Goal: Ask a question

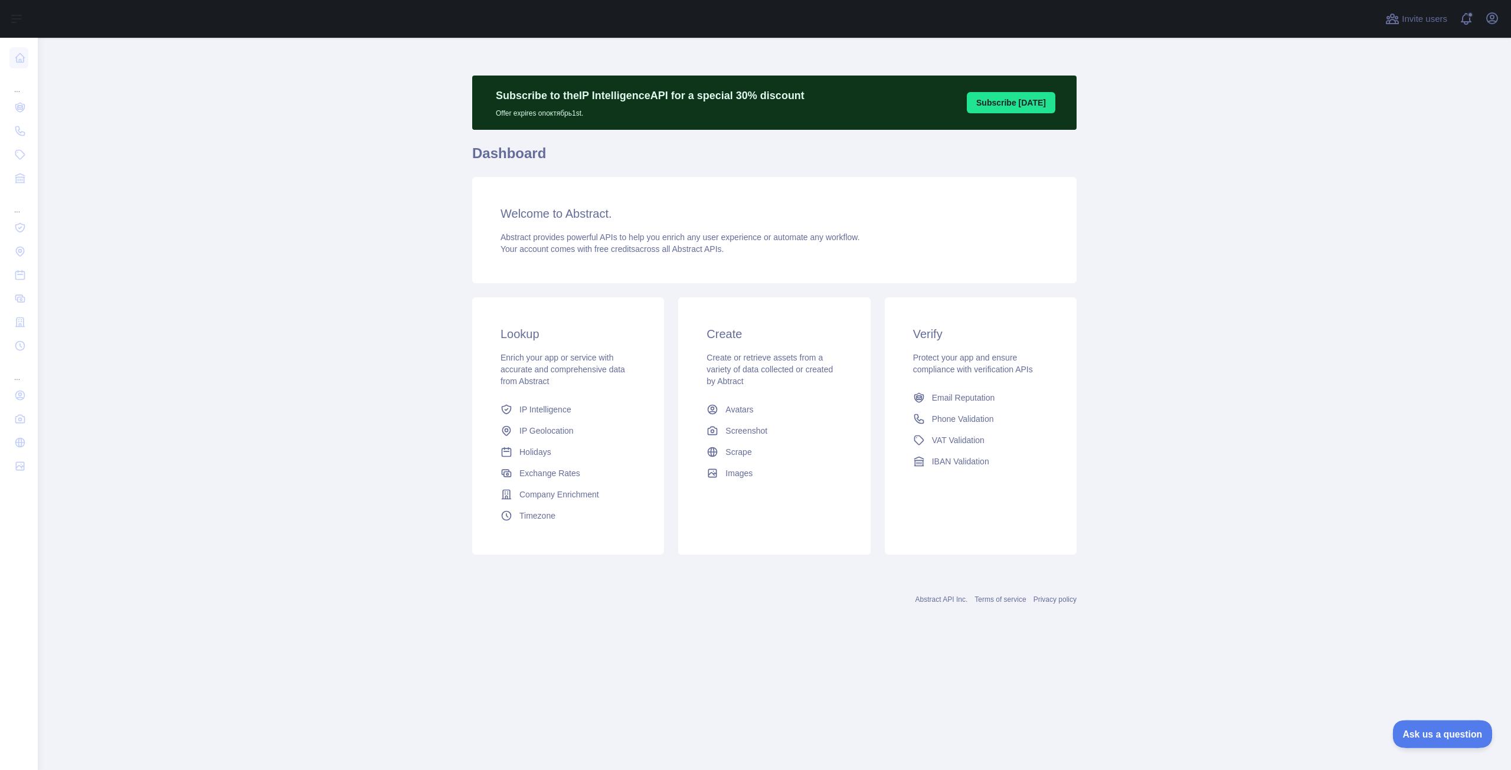
click at [1434, 728] on span "Ask us a question" at bounding box center [1436, 732] width 89 height 8
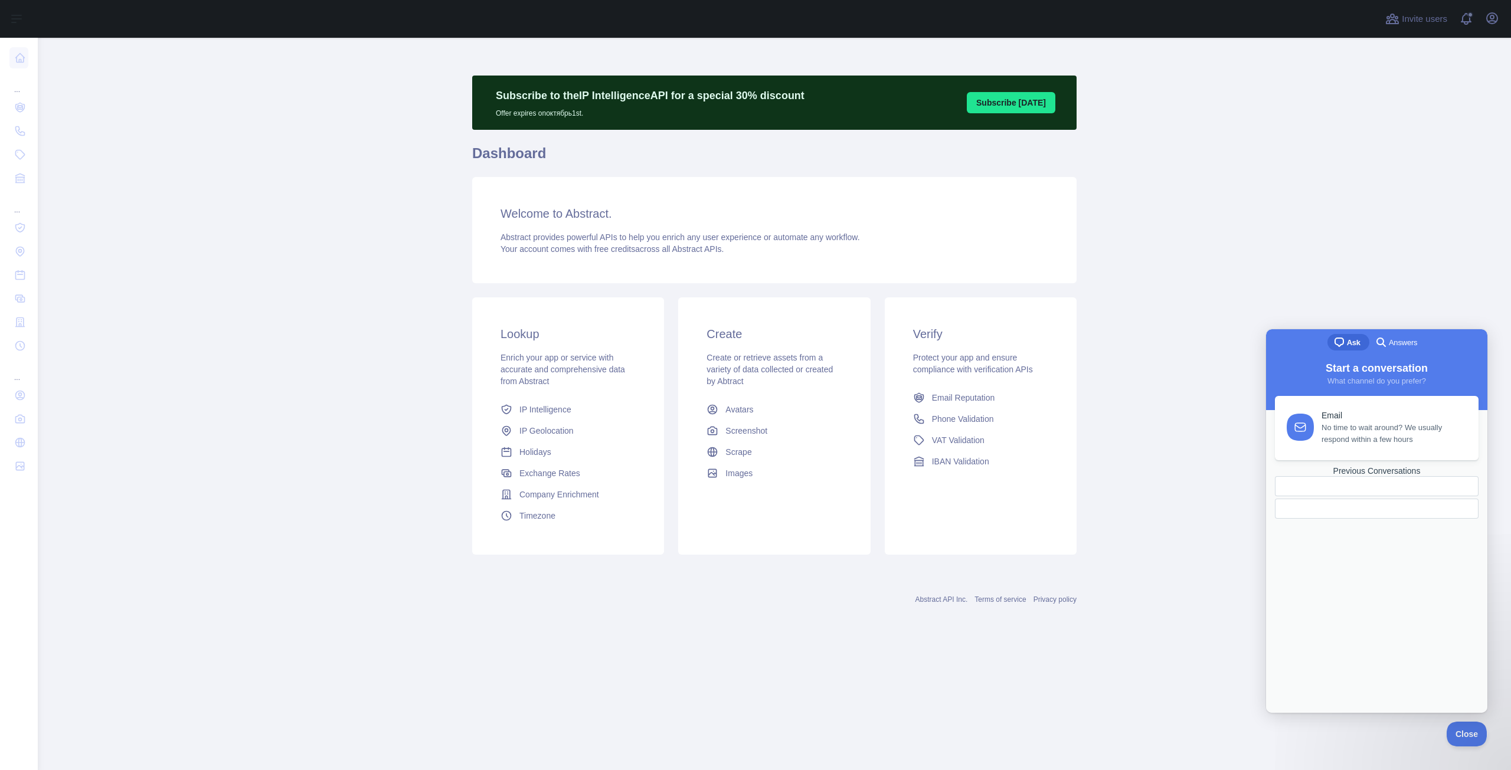
click at [1364, 435] on span "No time to wait around? We usually respond within a few hours" at bounding box center [1393, 434] width 143 height 24
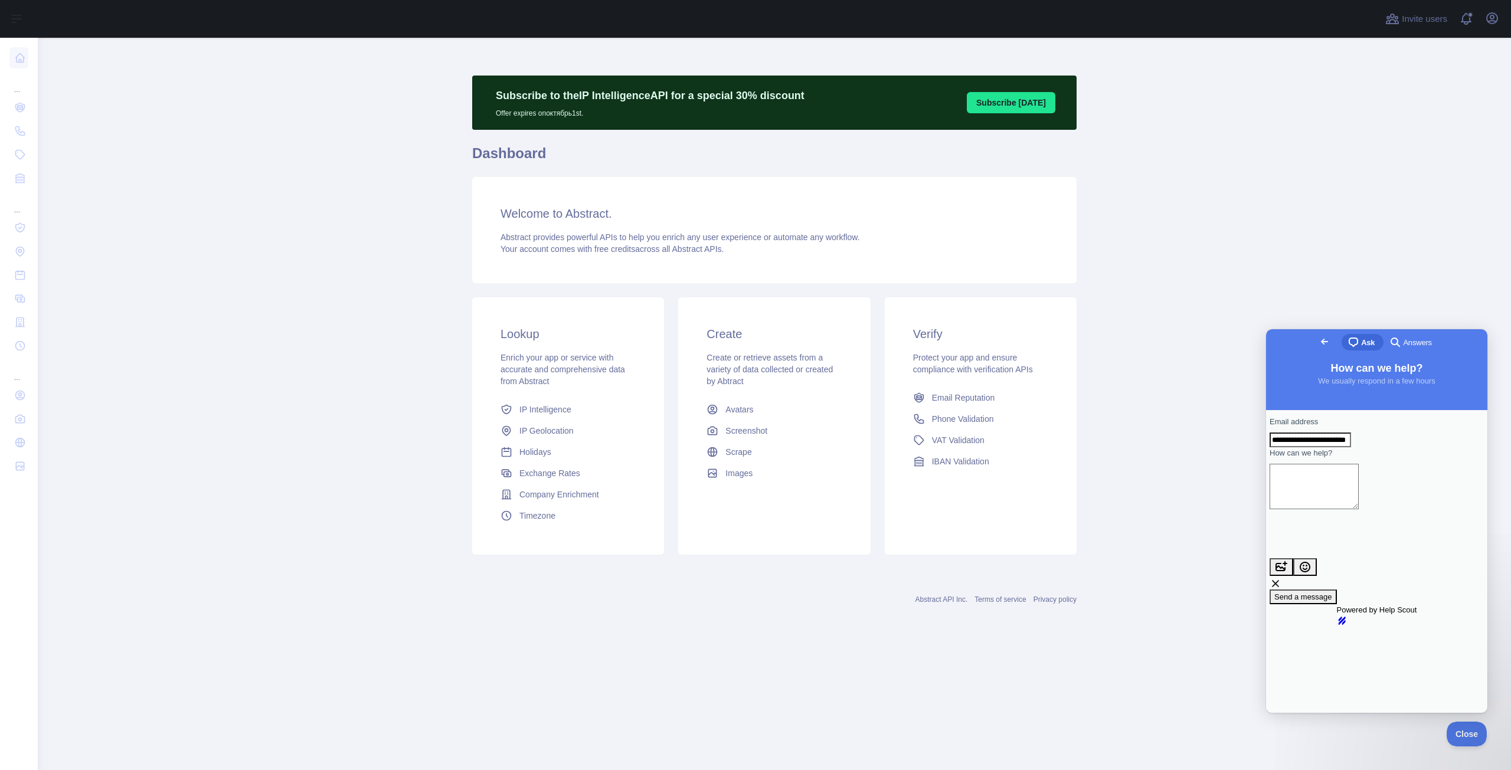
click at [1310, 350] on link "Go back" at bounding box center [1324, 341] width 29 height 17
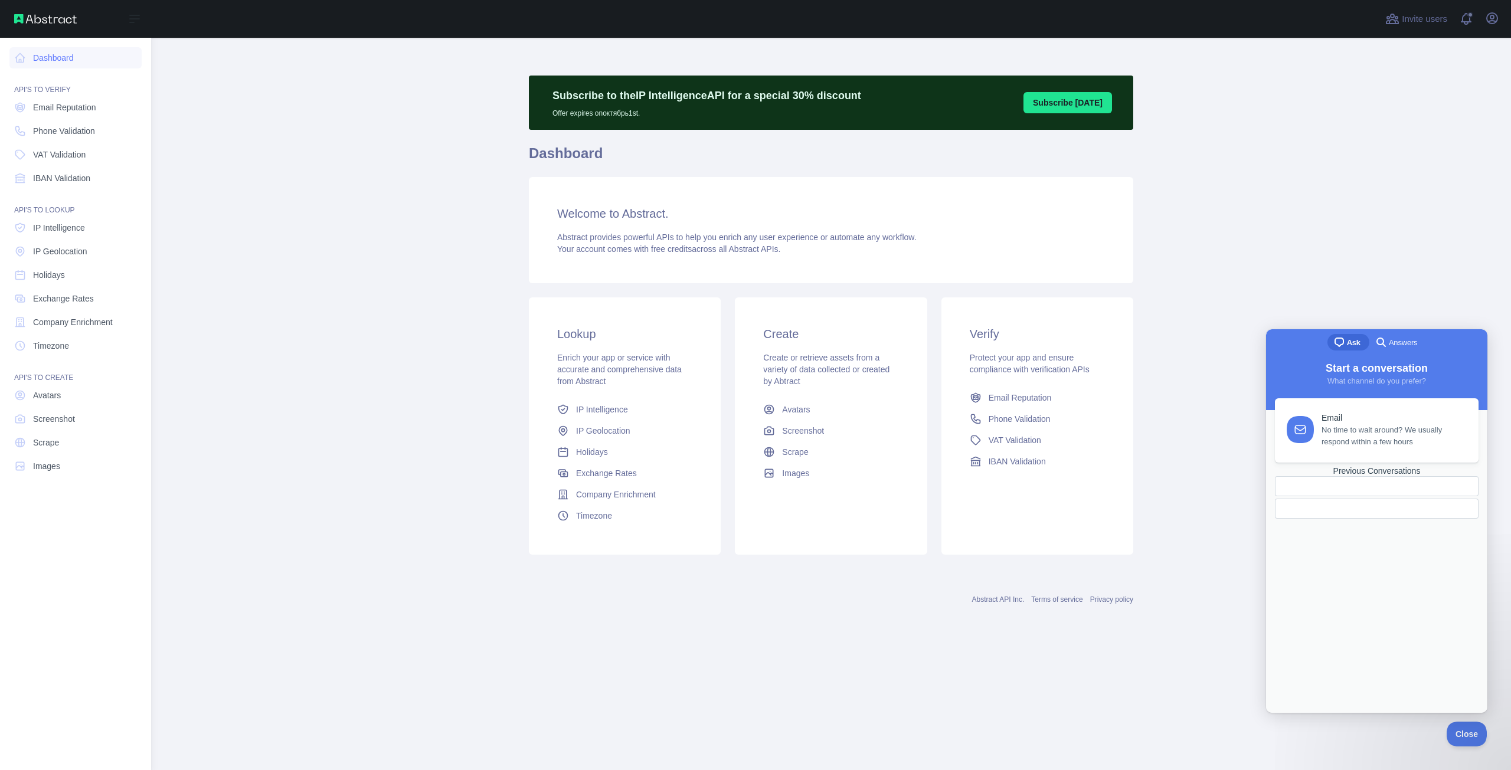
click at [28, 25] on div "Open sidebar" at bounding box center [75, 19] width 151 height 38
click at [36, 18] on img at bounding box center [45, 18] width 63 height 9
click at [123, 21] on button "Open sidebar" at bounding box center [134, 19] width 33 height 14
click at [134, 21] on icon at bounding box center [134, 19] width 14 height 14
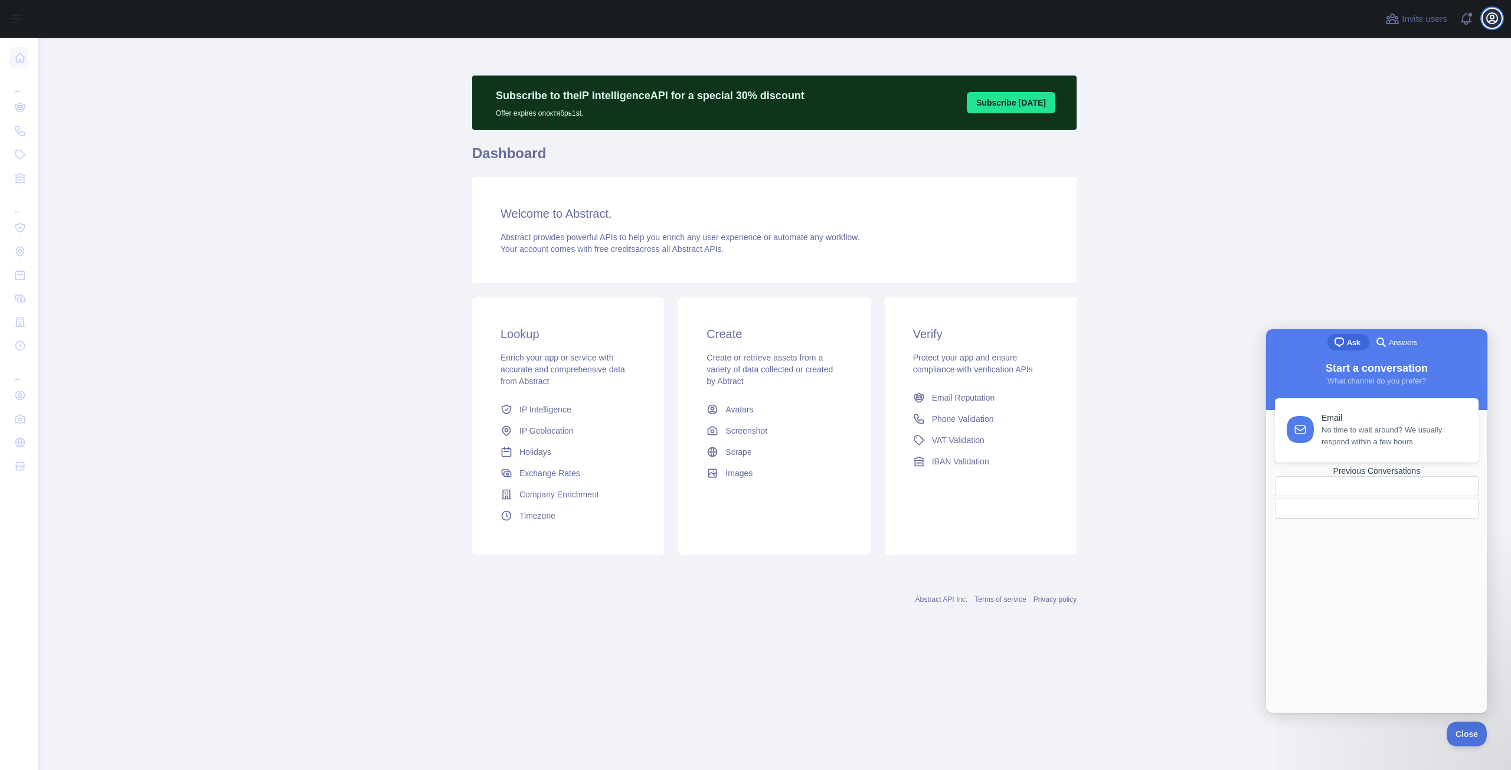
click at [1484, 21] on button "Open user menu" at bounding box center [1492, 18] width 19 height 19
click at [1408, 90] on link "Account settings" at bounding box center [1435, 85] width 132 height 21
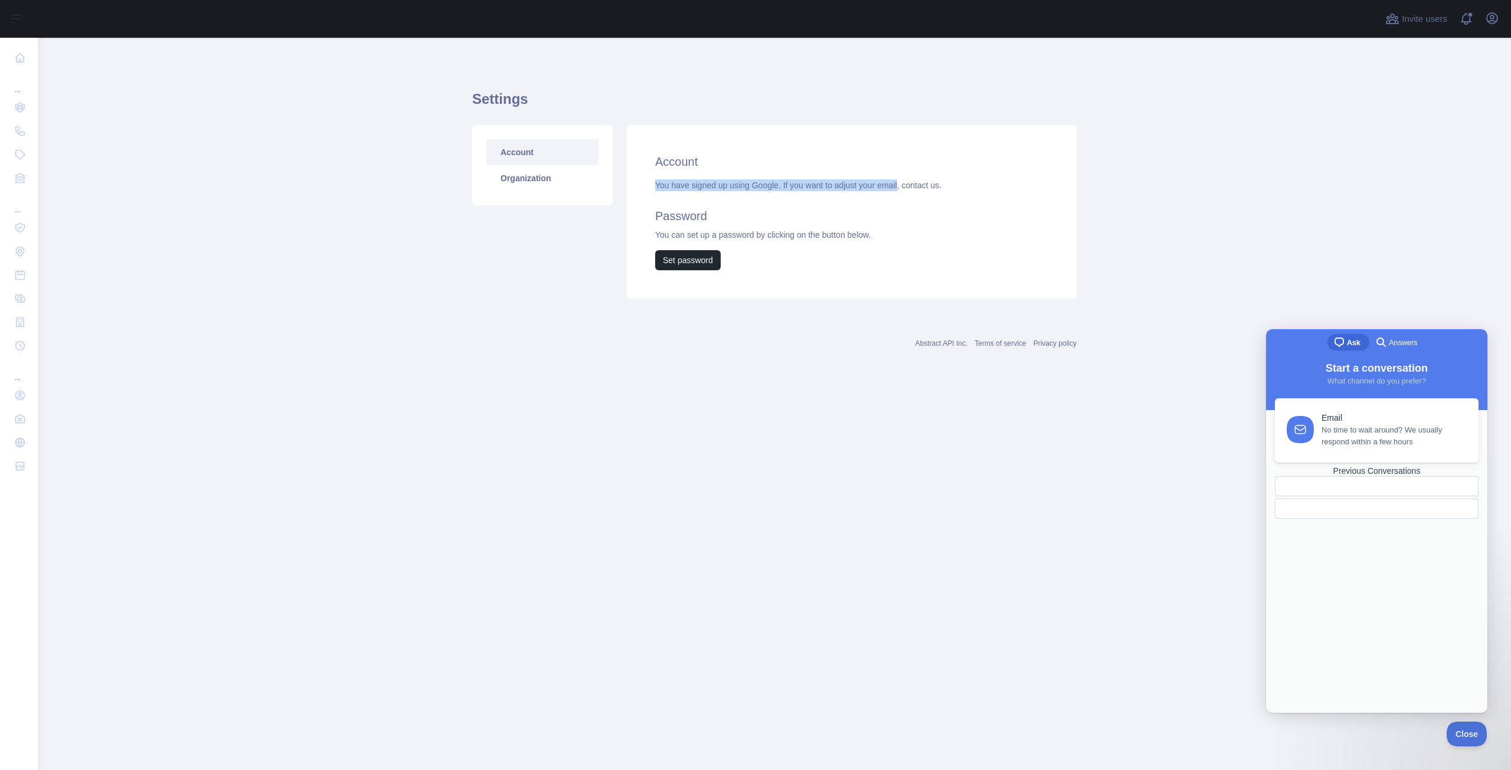
drag, startPoint x: 650, startPoint y: 184, endPoint x: 897, endPoint y: 180, distance: 246.8
click at [897, 180] on div "Account You have signed up using Google. If you want to adjust your email, cont…" at bounding box center [852, 212] width 450 height 174
click at [533, 176] on link "Organization" at bounding box center [542, 178] width 112 height 26
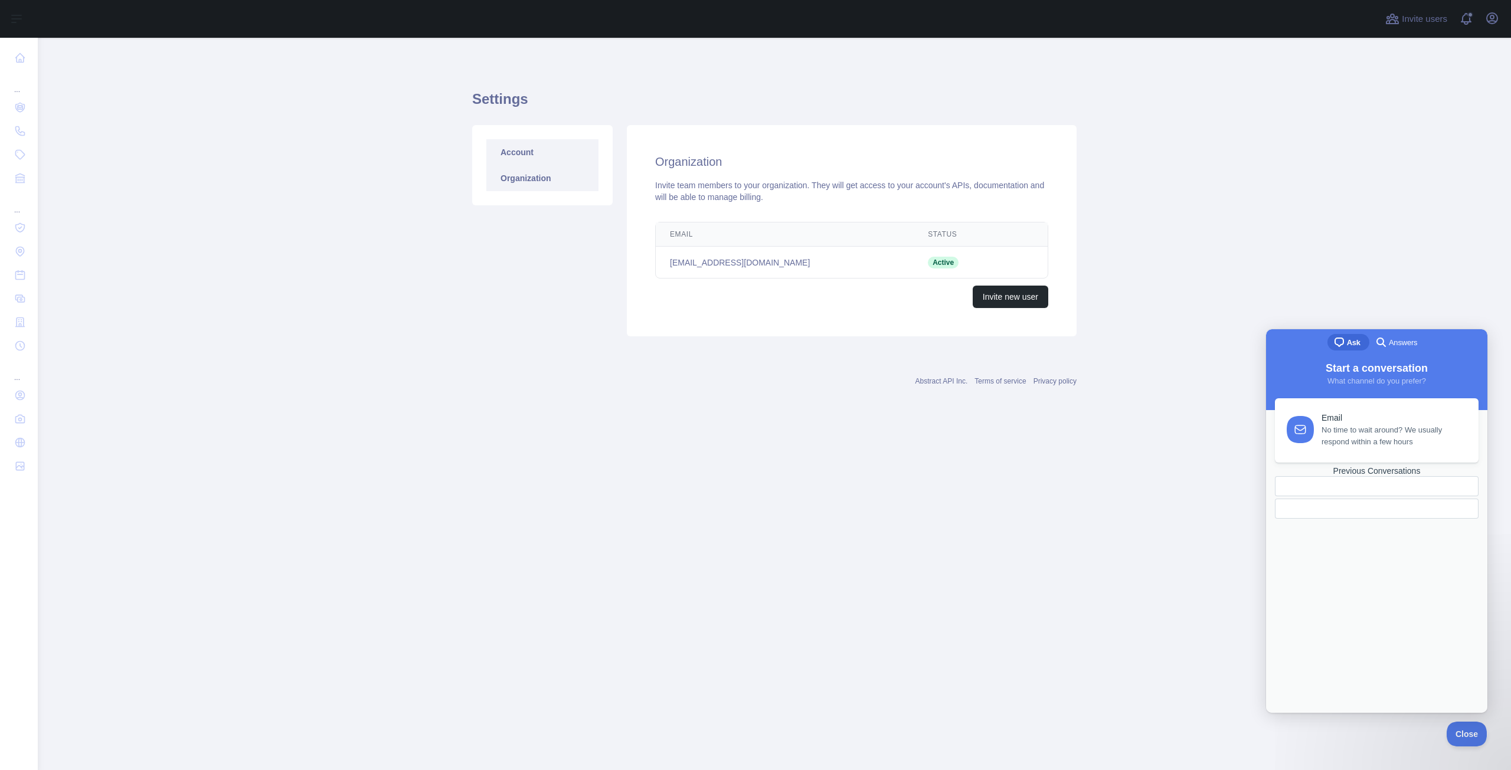
click at [509, 162] on link "Account" at bounding box center [542, 152] width 112 height 26
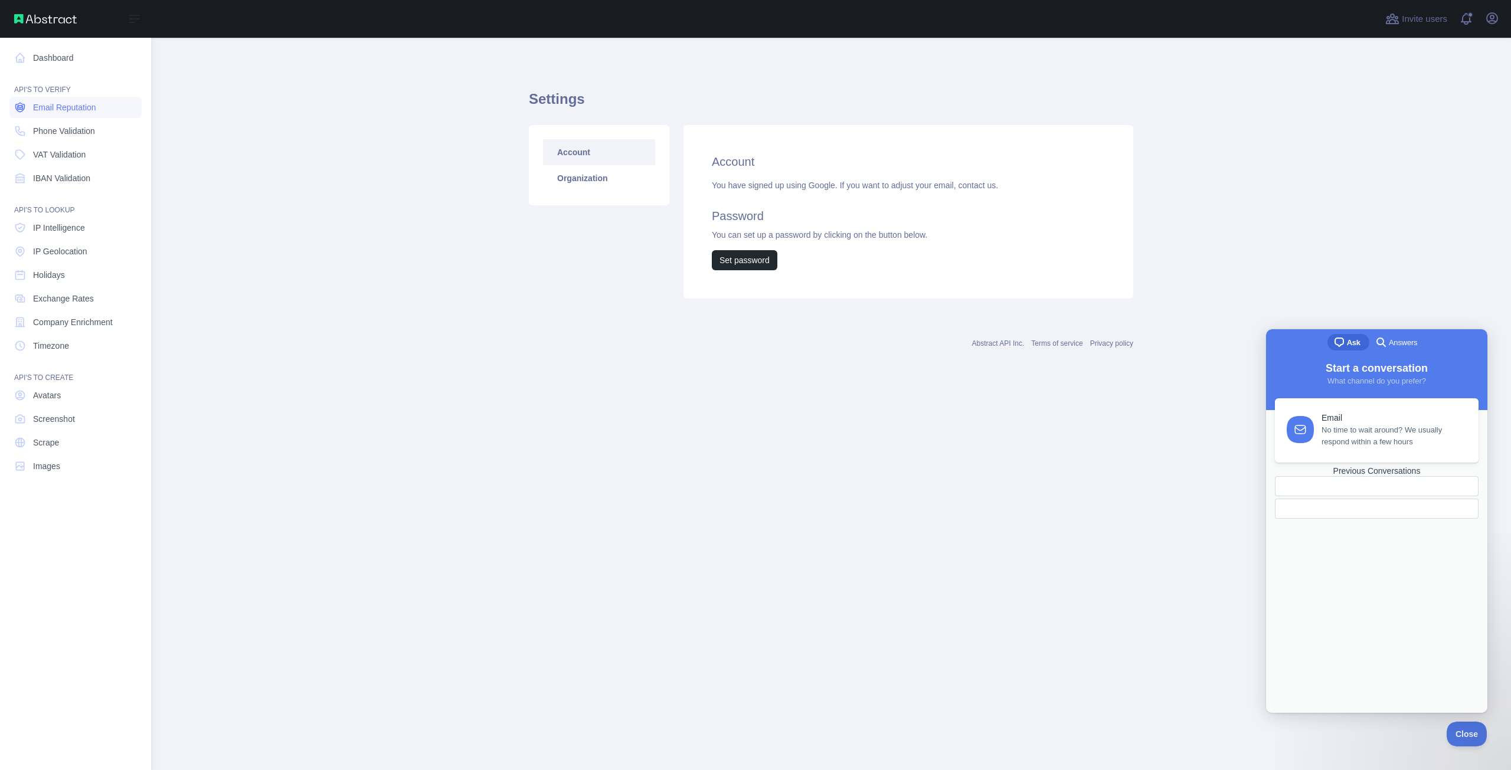
click at [81, 111] on span "Email Reputation" at bounding box center [64, 108] width 63 height 12
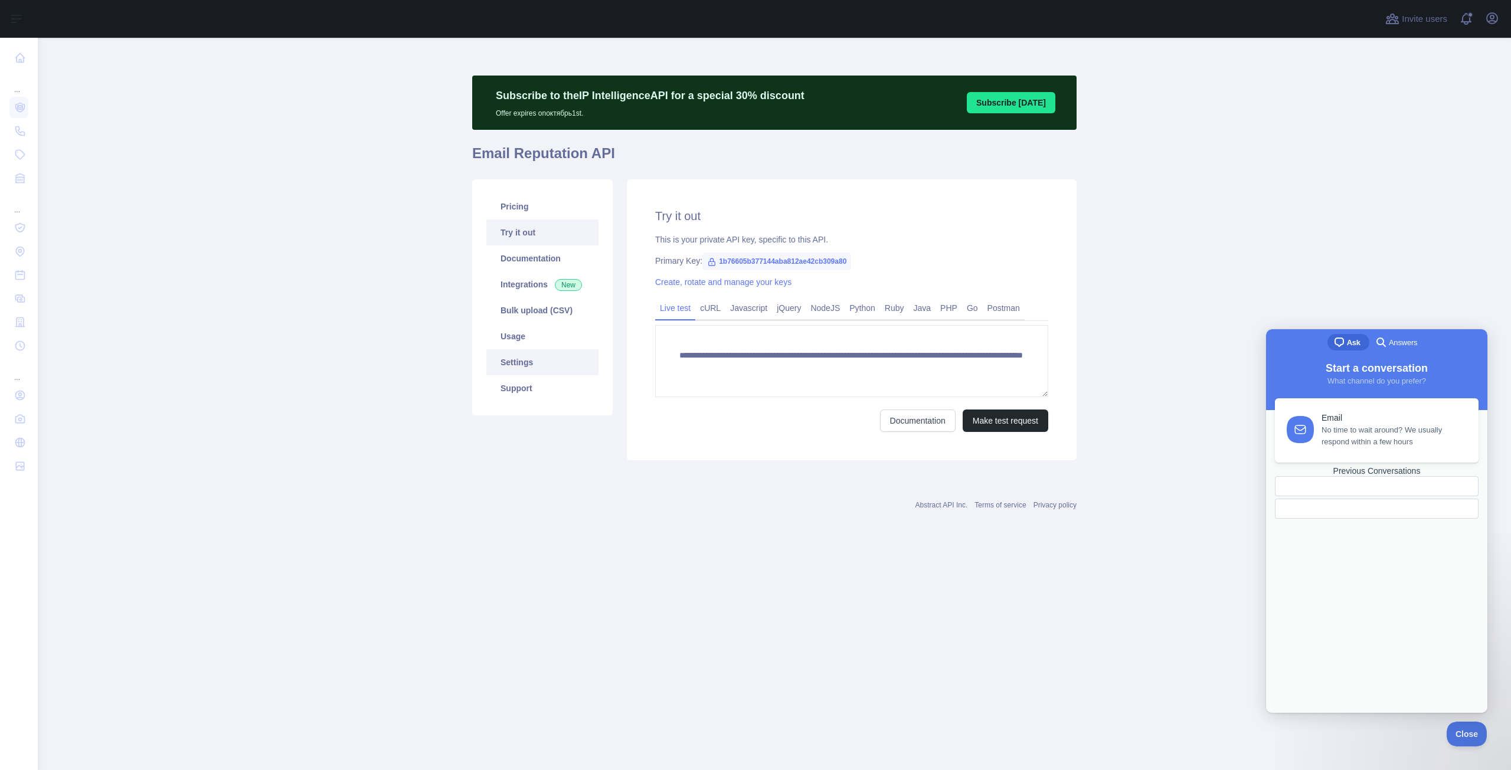
click at [535, 369] on link "Settings" at bounding box center [542, 362] width 112 height 26
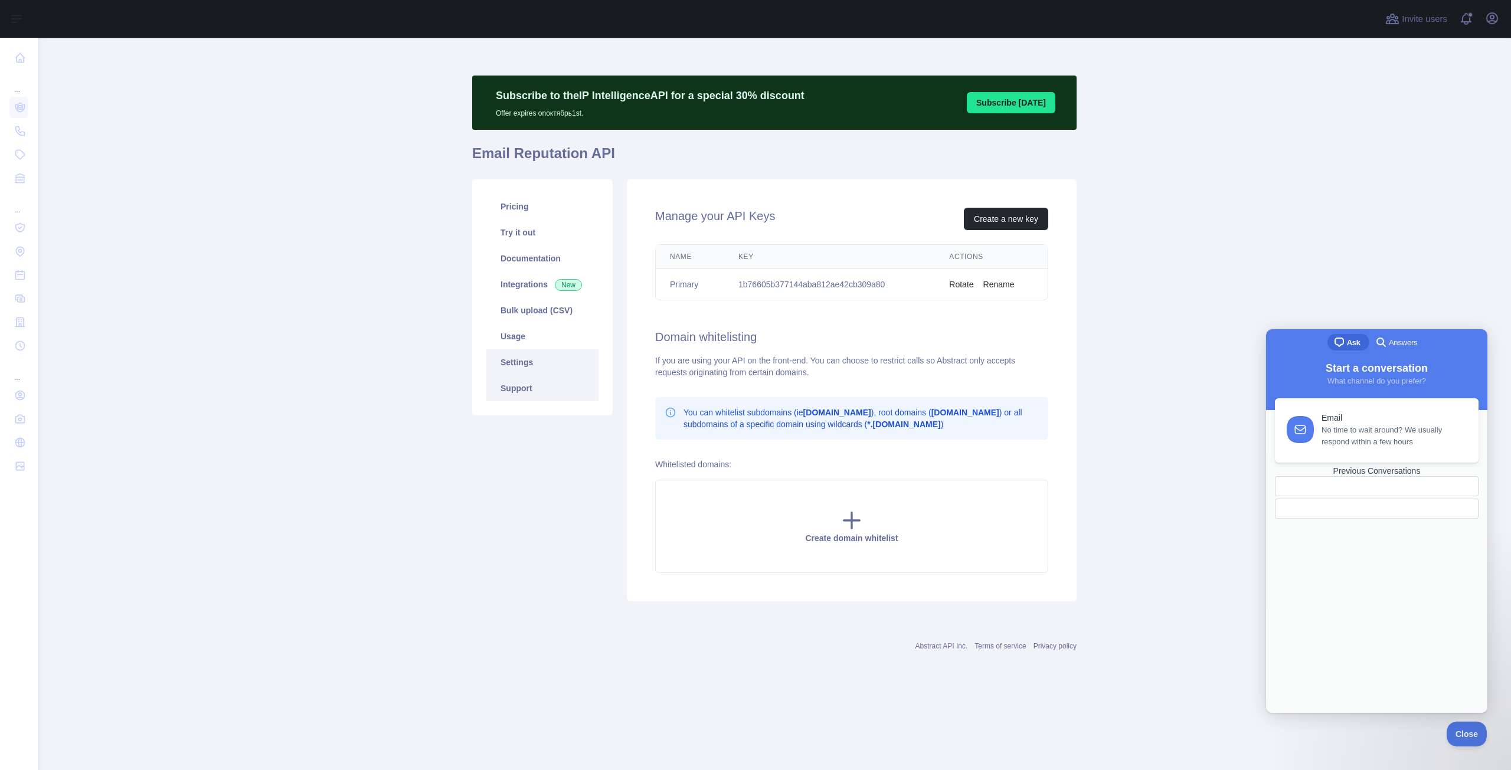
click at [540, 387] on link "Support" at bounding box center [542, 388] width 112 height 26
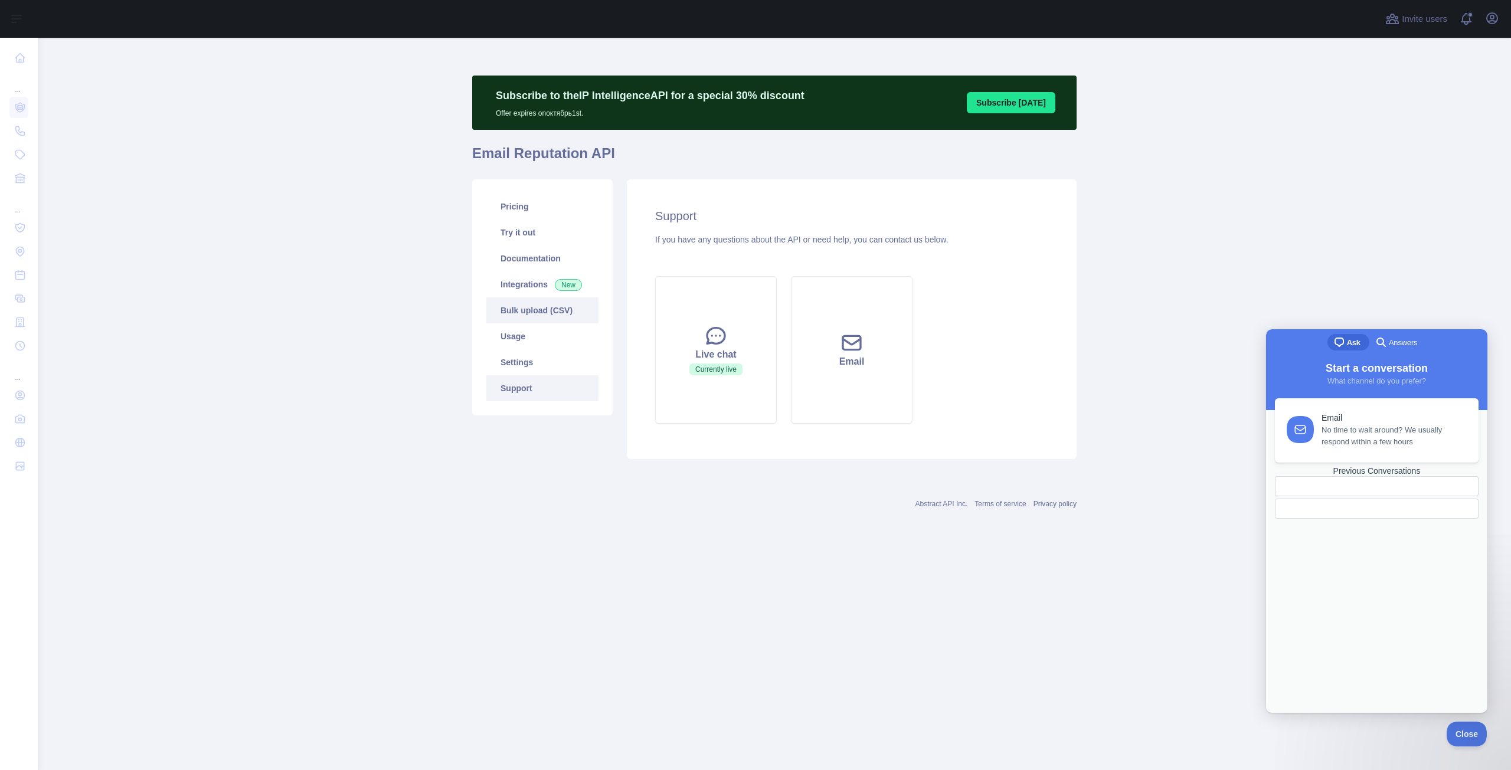
click at [529, 313] on link "Bulk upload (CSV)" at bounding box center [542, 310] width 112 height 26
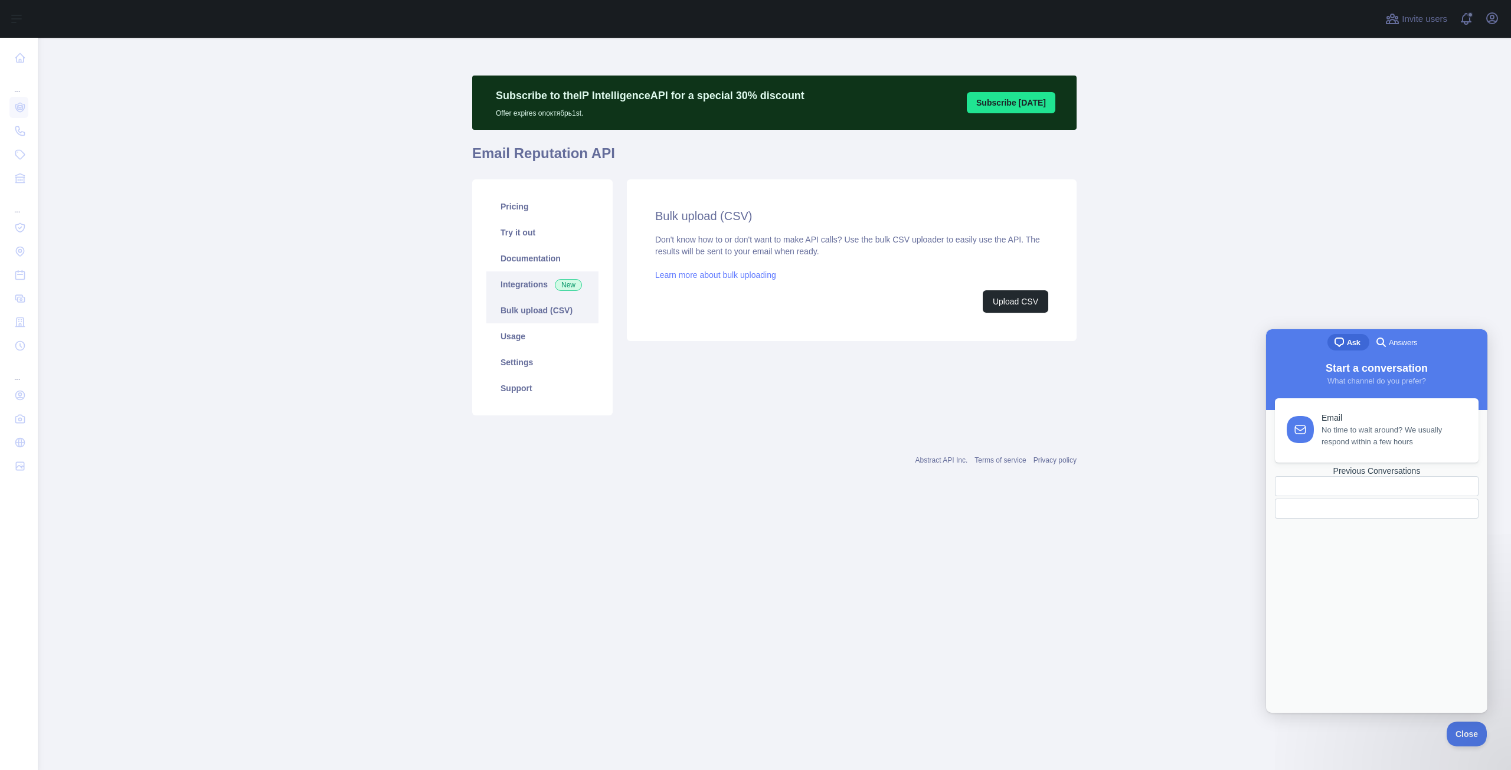
click at [529, 281] on link "Integrations New" at bounding box center [542, 285] width 112 height 26
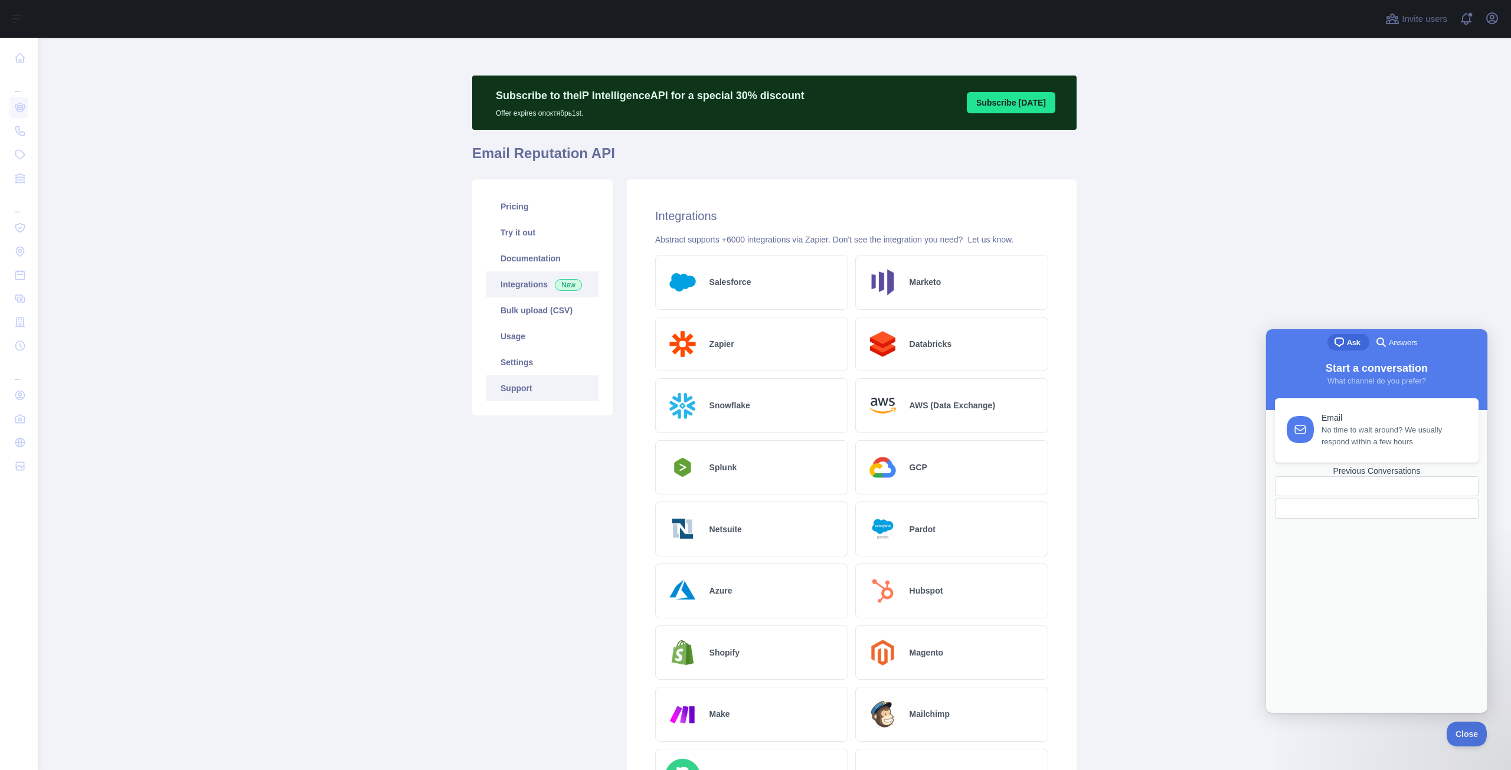
click at [535, 375] on link "Support" at bounding box center [542, 388] width 112 height 26
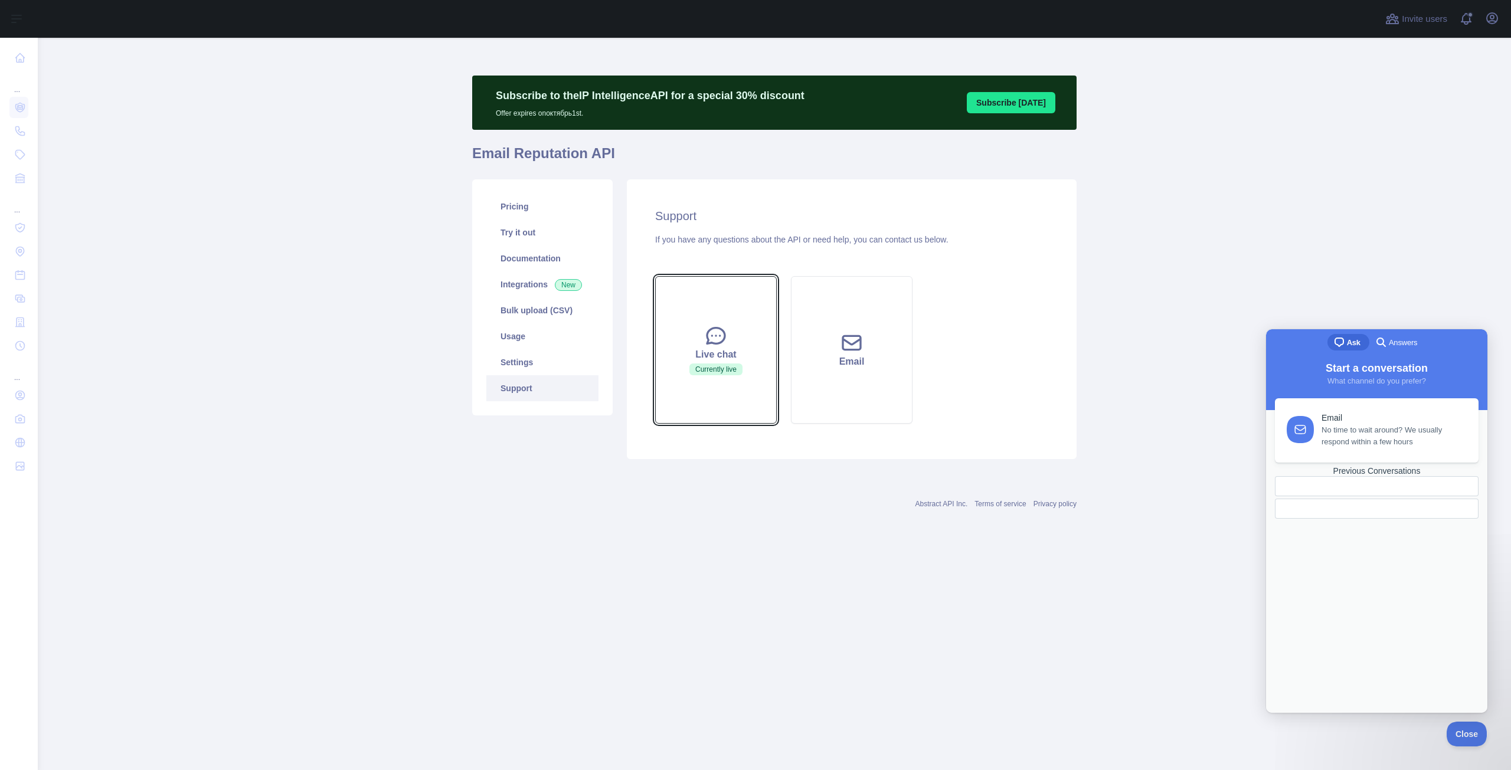
click at [699, 378] on button "Live chat Currently live" at bounding box center [716, 350] width 122 height 148
click at [720, 334] on icon at bounding box center [716, 336] width 24 height 24
click at [1402, 338] on span "Answers" at bounding box center [1403, 343] width 28 height 12
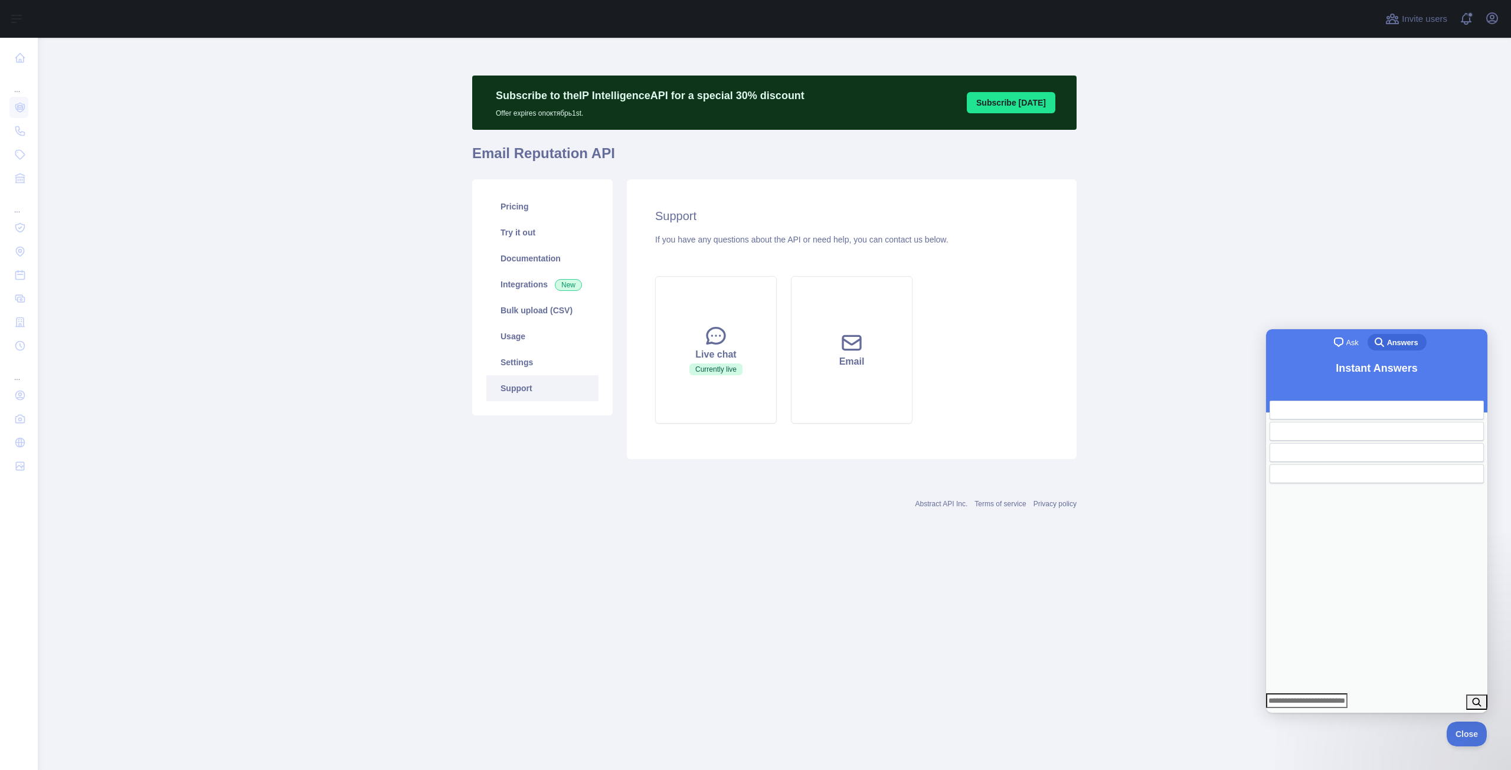
click at [1346, 339] on span "Ask" at bounding box center [1352, 343] width 12 height 12
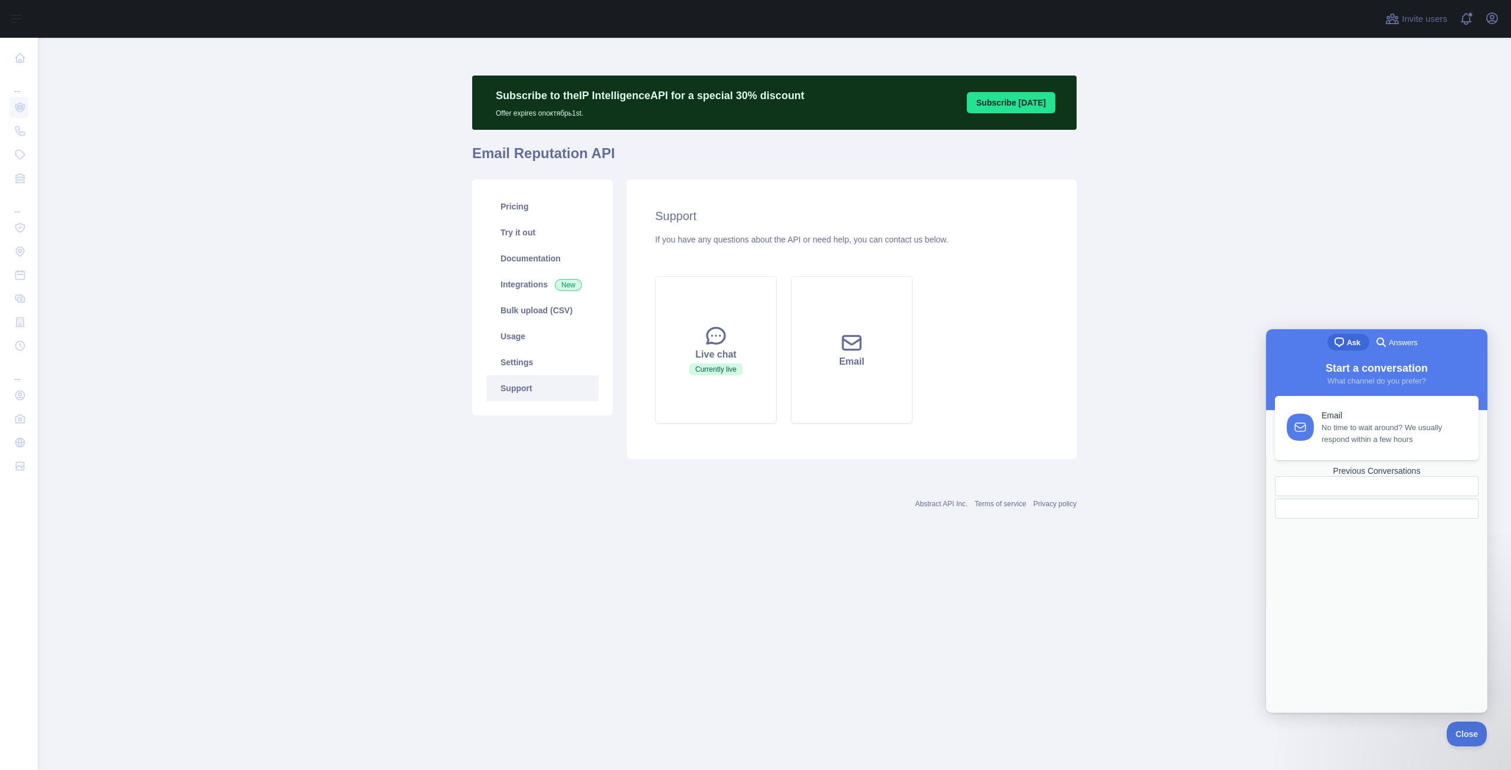
click at [1352, 425] on span "No time to wait around? We usually respond within a few hours" at bounding box center [1393, 434] width 143 height 24
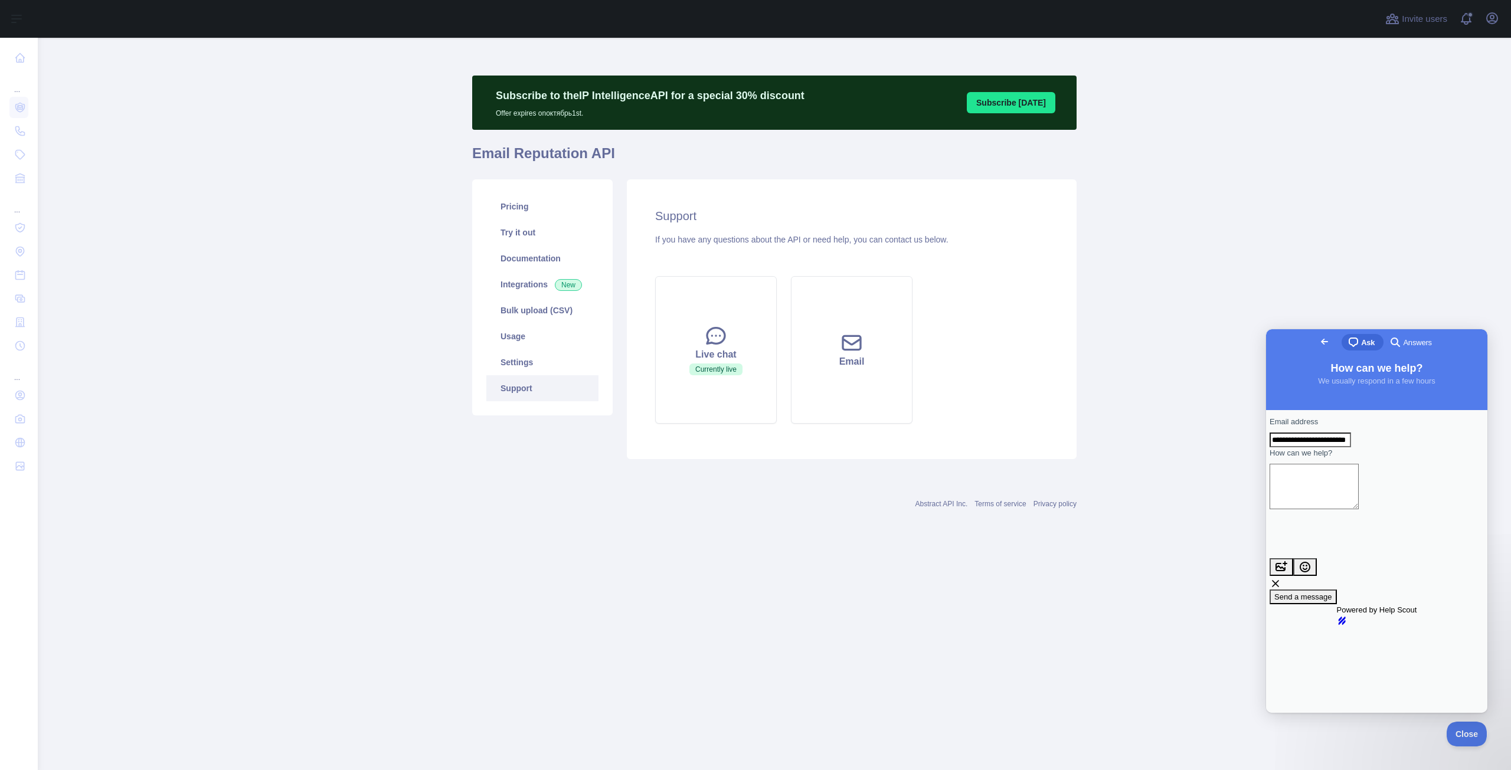
click at [1333, 507] on textarea "How can we help?" at bounding box center [1314, 486] width 89 height 45
type textarea "*****"
click at [1303, 593] on span "Send a message" at bounding box center [1303, 597] width 58 height 9
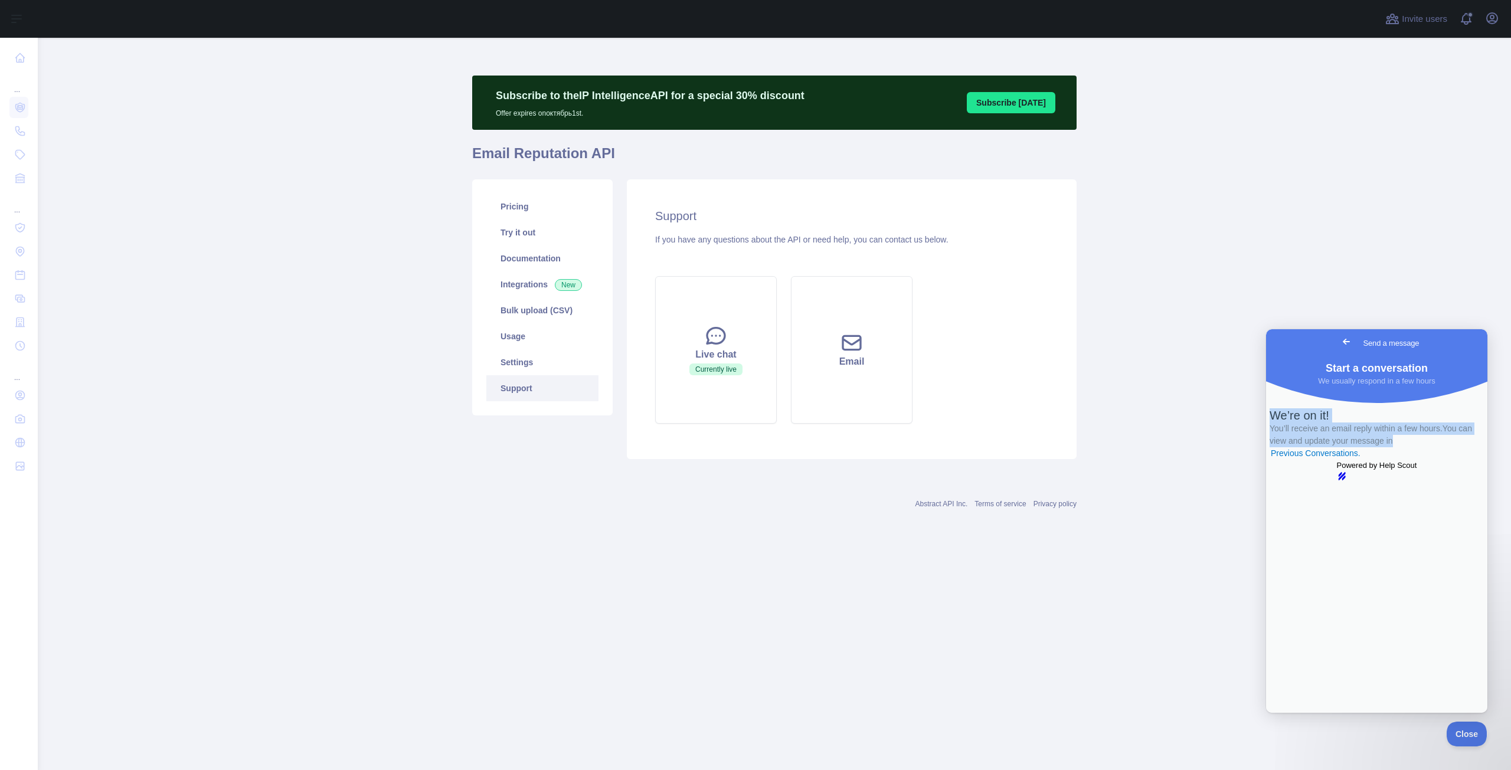
drag, startPoint x: 1386, startPoint y: 472, endPoint x: 1469, endPoint y: 497, distance: 87.0
click at [1469, 460] on div "We’re on it! You’ll receive an email reply within a few hours. You can view and…" at bounding box center [1377, 433] width 214 height 51
click at [1241, 278] on main "Subscribe to the IP Intelligence API for a special 30 % discount Offer expires …" at bounding box center [774, 404] width 1473 height 733
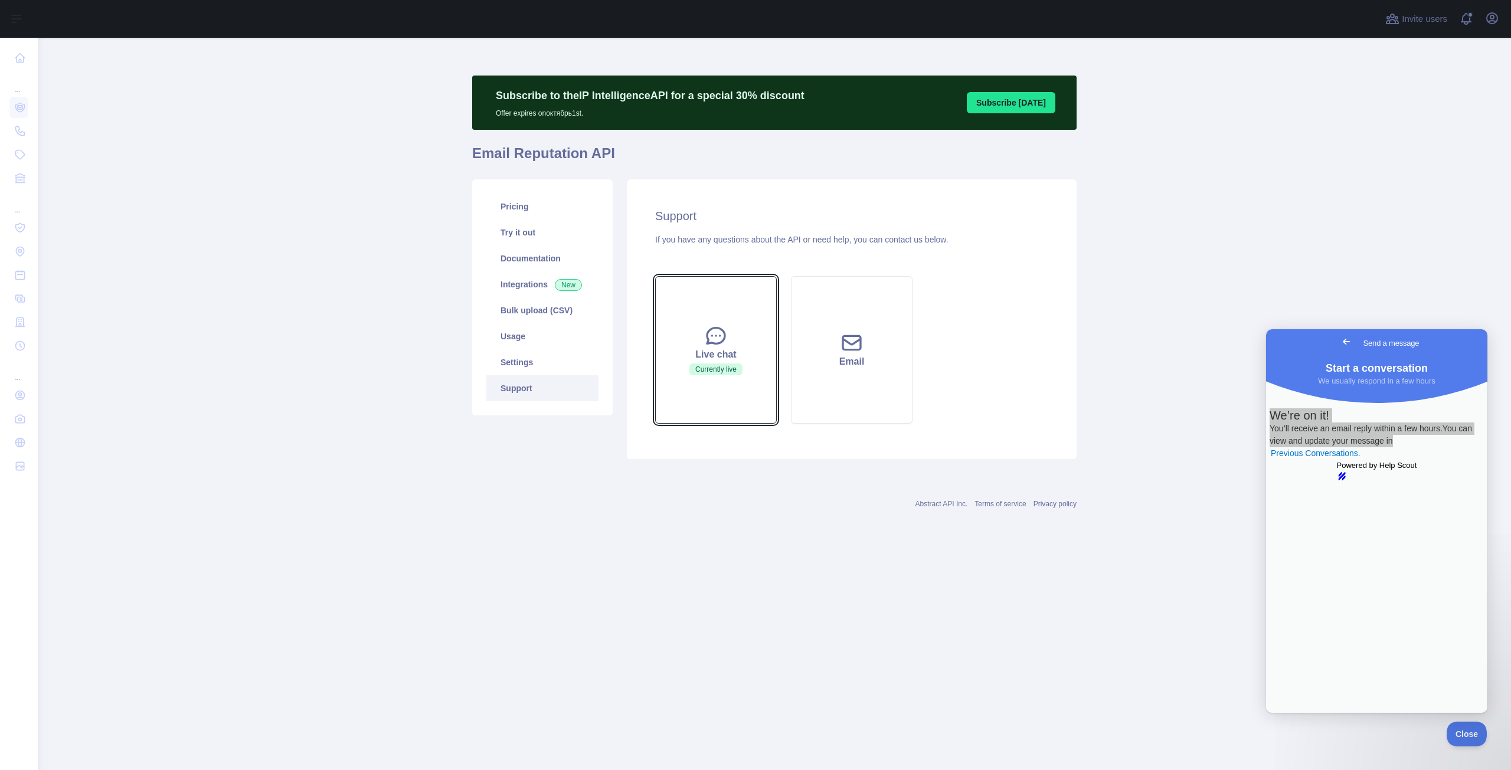
click at [720, 348] on div "Live chat" at bounding box center [716, 355] width 92 height 14
click at [527, 212] on link "Pricing" at bounding box center [542, 207] width 112 height 26
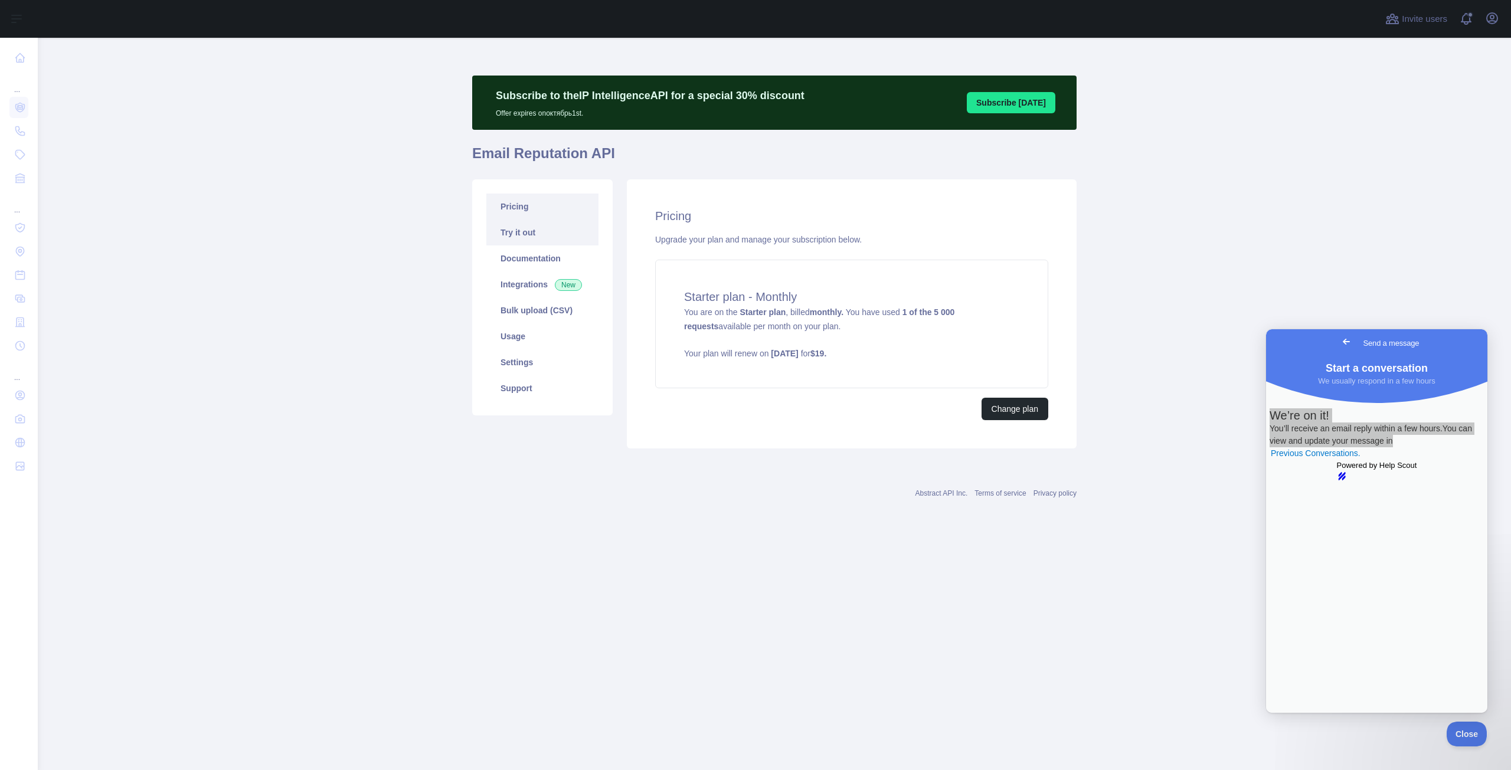
click at [537, 243] on link "Try it out" at bounding box center [542, 233] width 112 height 26
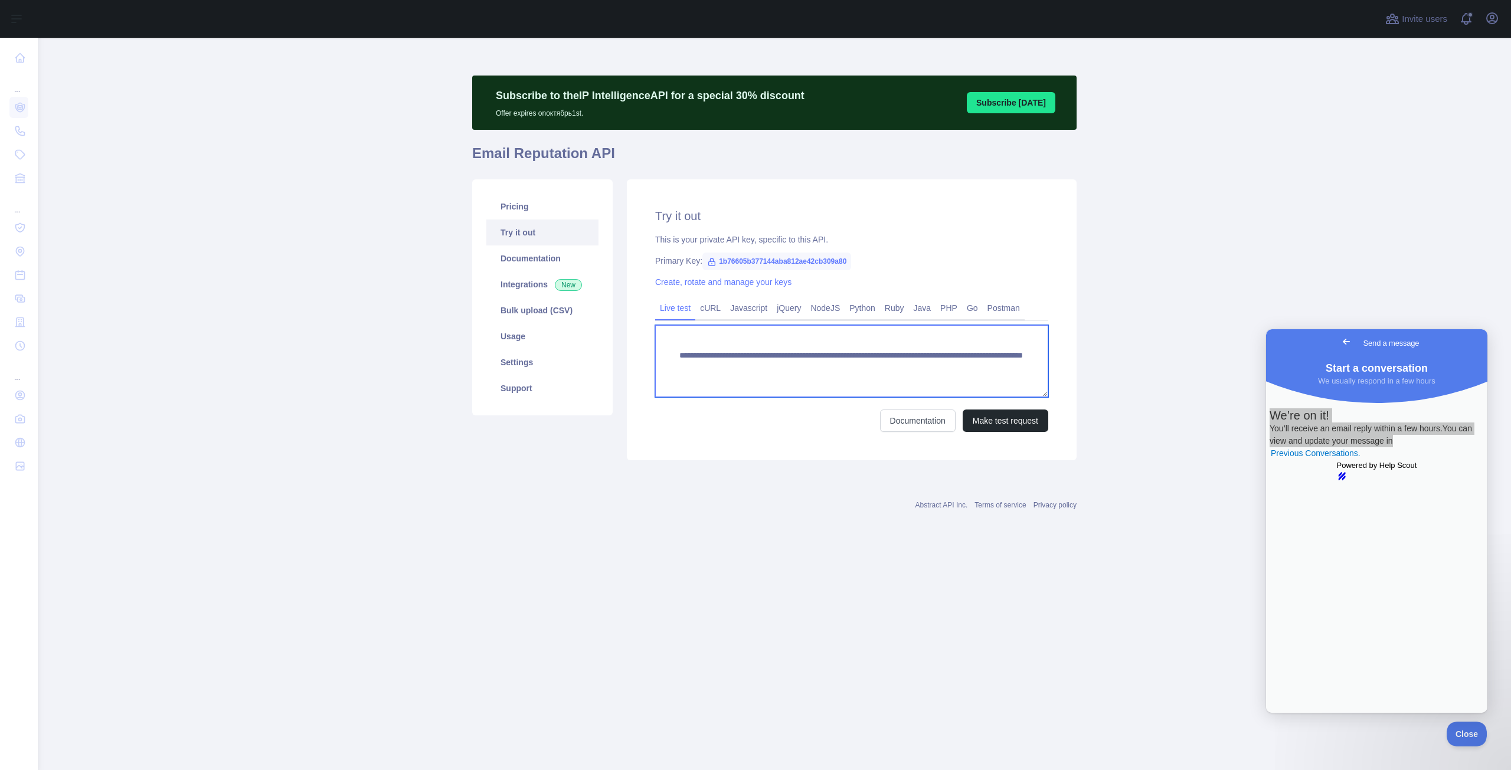
drag, startPoint x: 987, startPoint y: 368, endPoint x: 662, endPoint y: 346, distance: 326.0
click at [662, 346] on textarea "**********" at bounding box center [851, 361] width 393 height 72
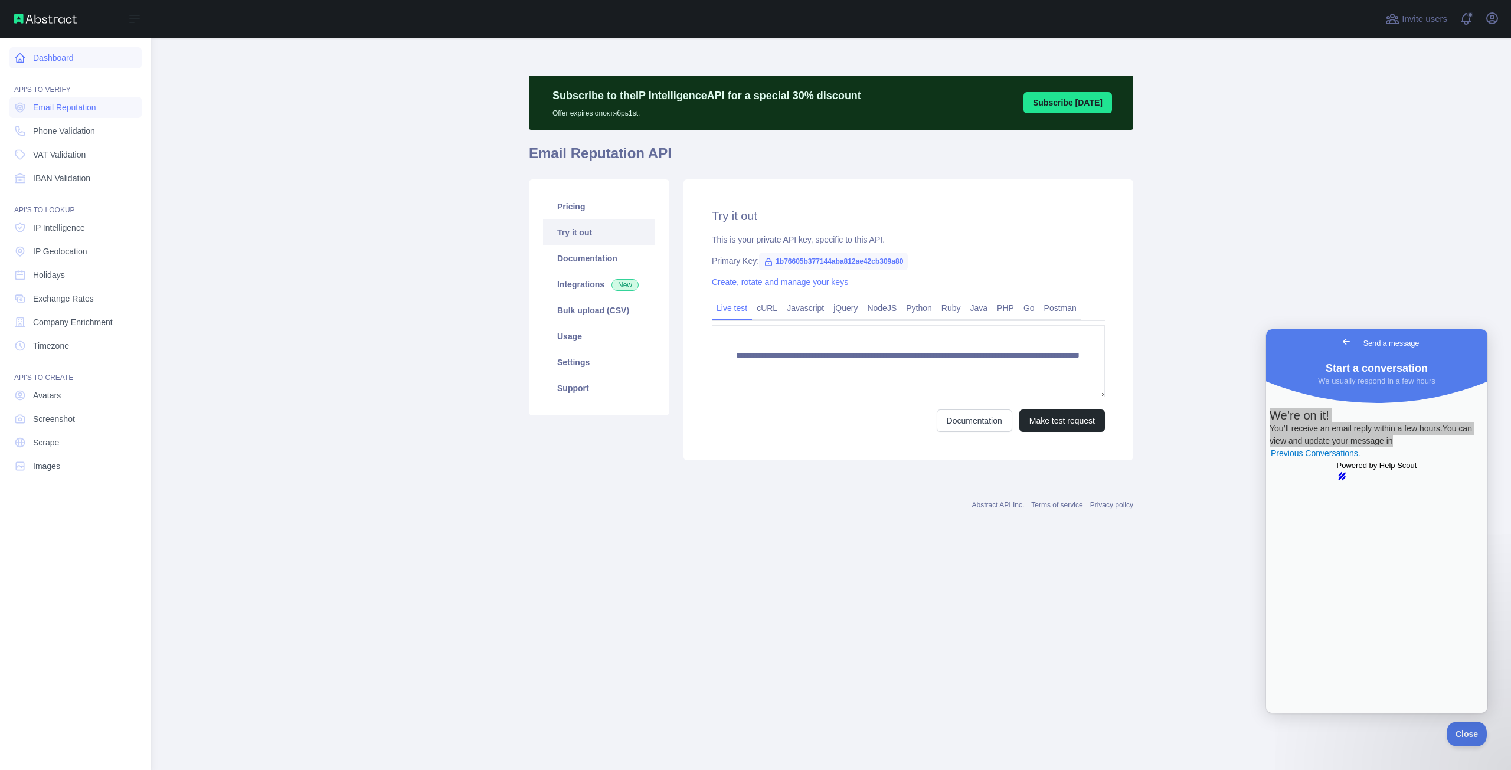
click at [45, 62] on link "Dashboard" at bounding box center [75, 57] width 132 height 21
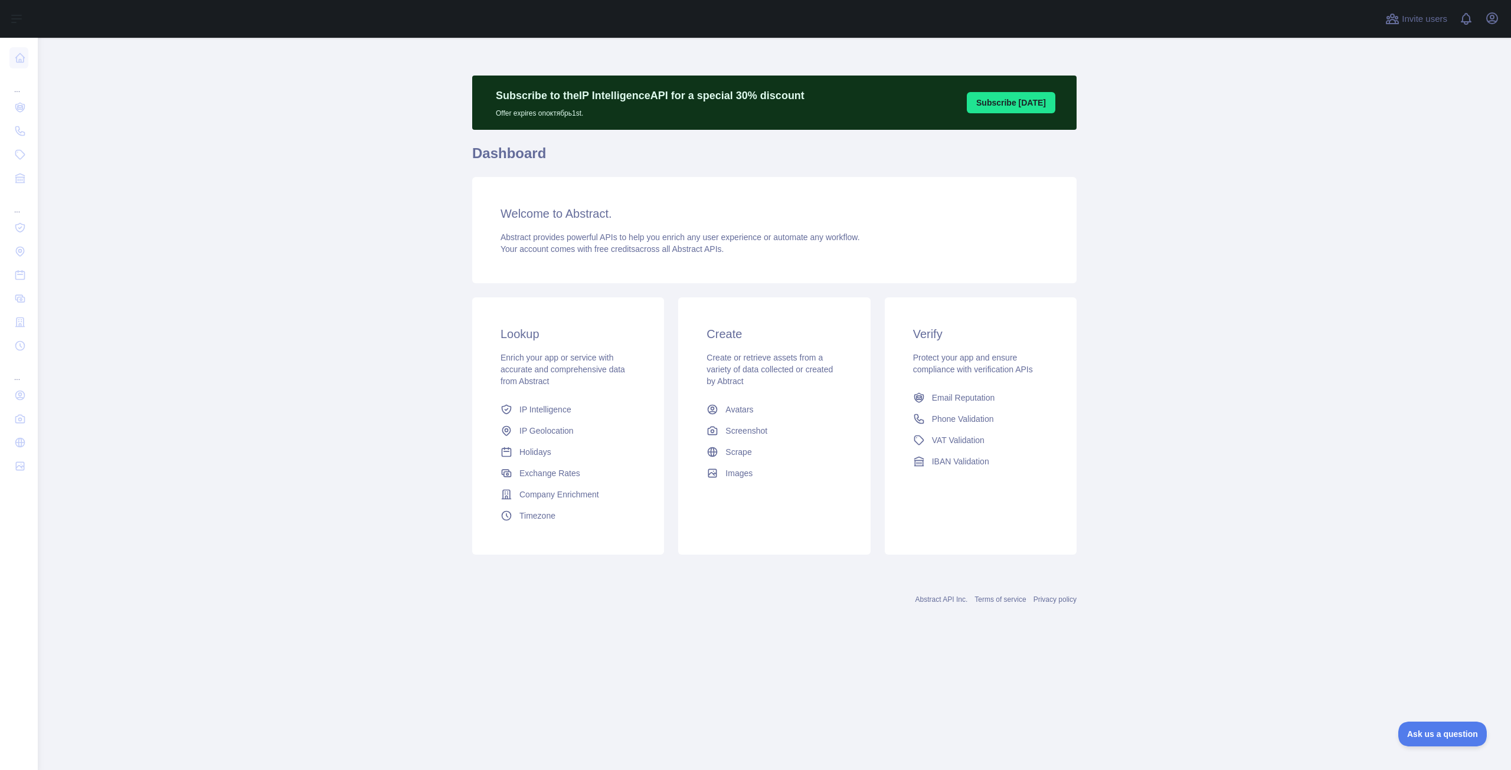
click at [1001, 96] on button "Subscribe [DATE]" at bounding box center [1011, 102] width 89 height 21
click at [741, 413] on span "Avatars" at bounding box center [739, 410] width 28 height 12
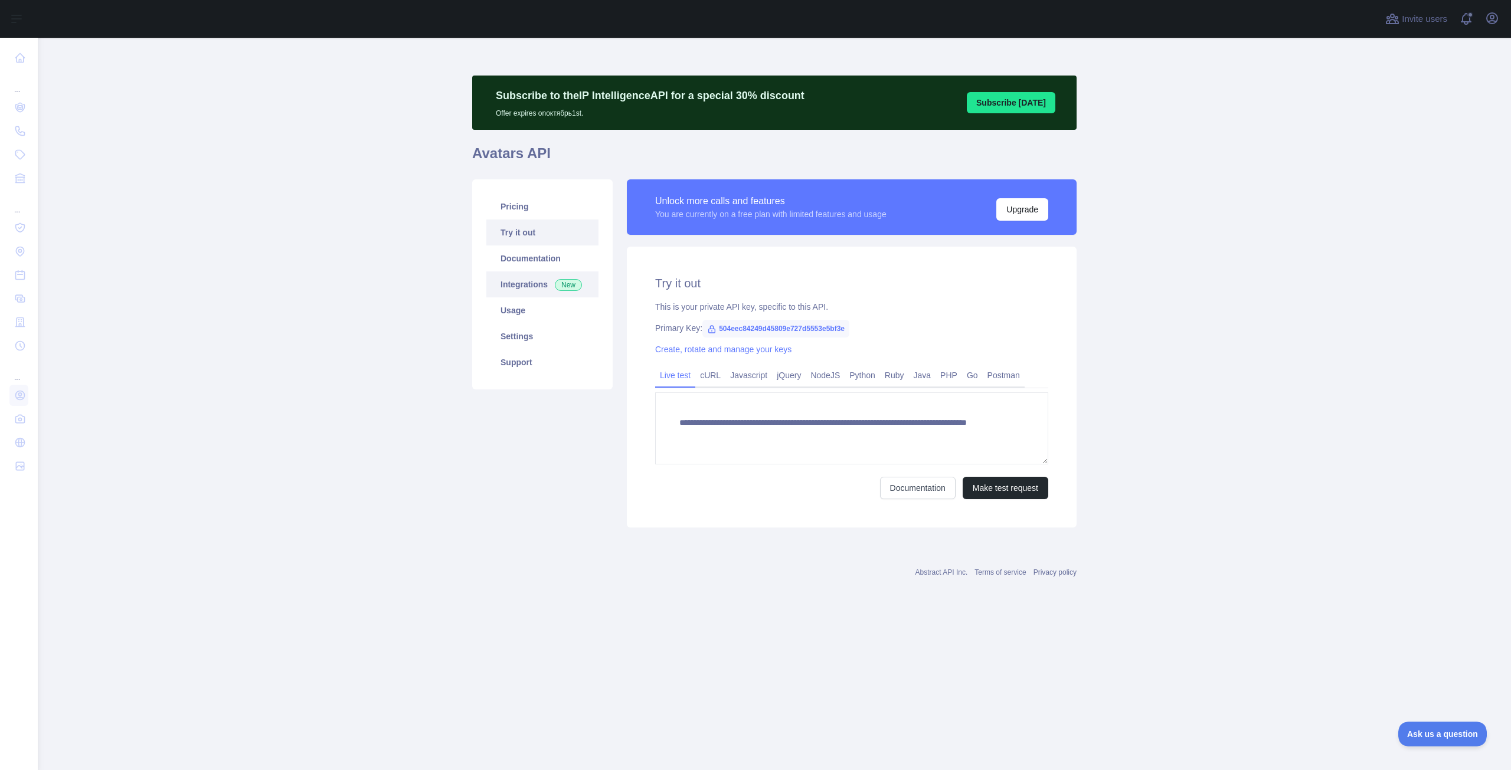
click at [517, 286] on link "Integrations New" at bounding box center [542, 285] width 112 height 26
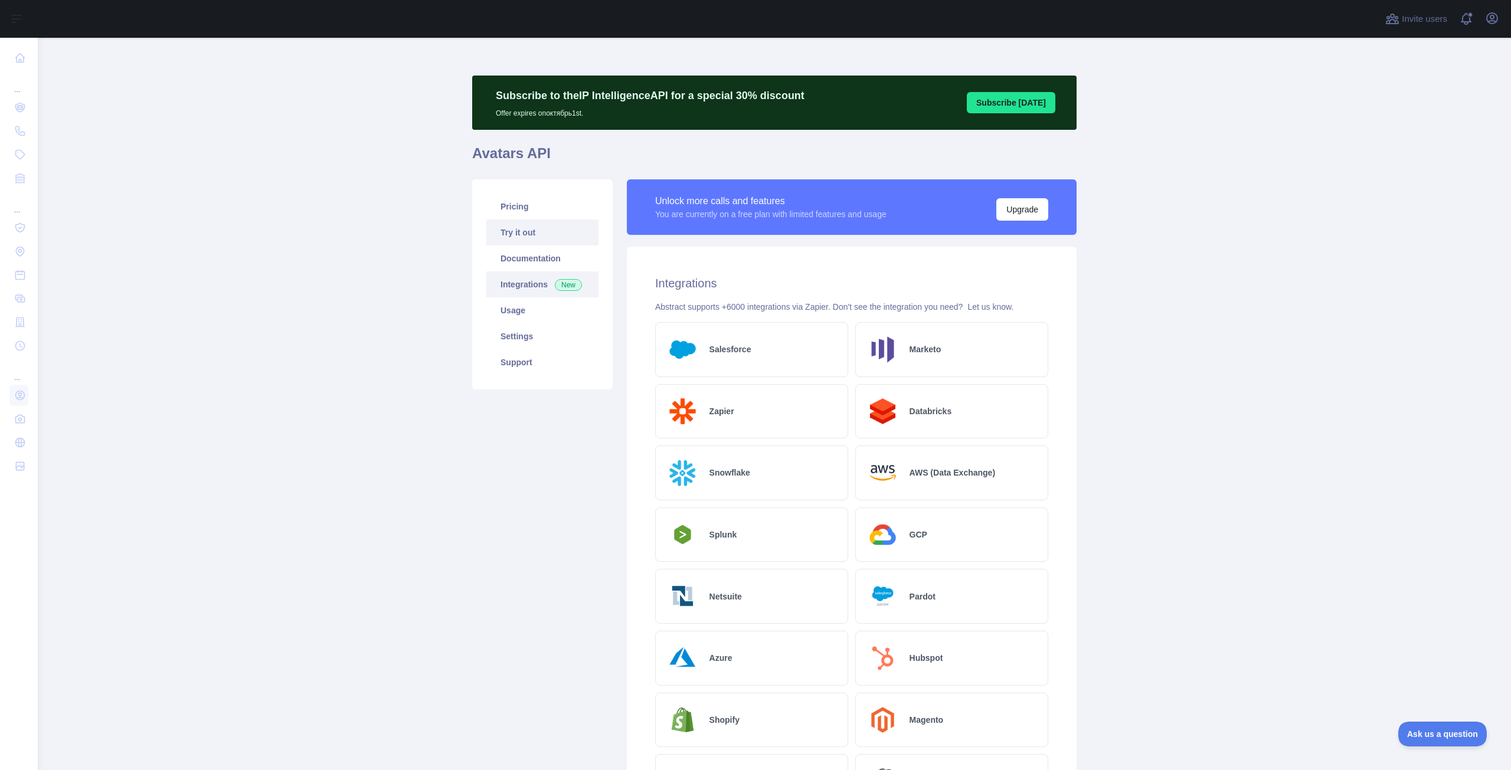
click at [515, 243] on link "Try it out" at bounding box center [542, 233] width 112 height 26
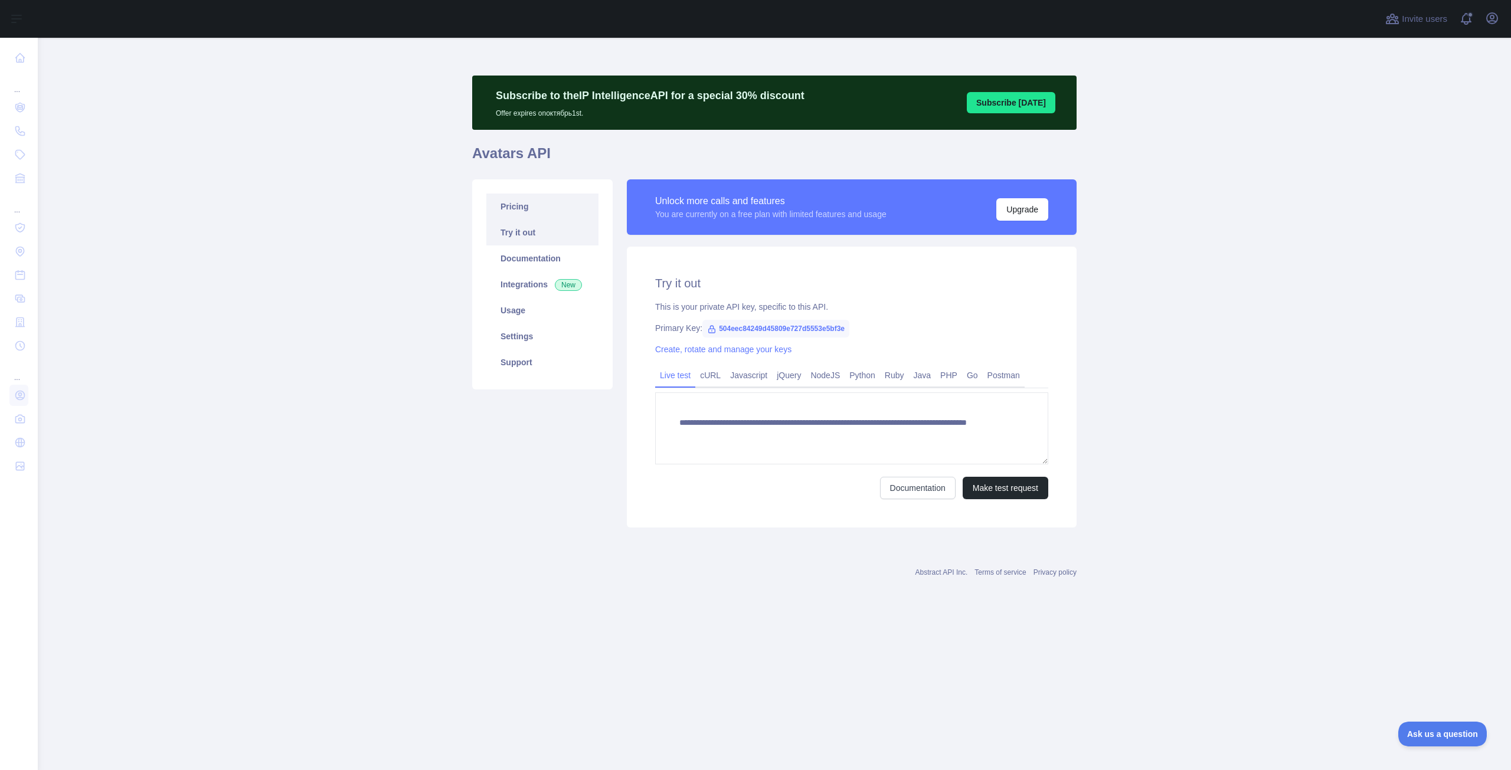
click at [509, 210] on link "Pricing" at bounding box center [542, 207] width 112 height 26
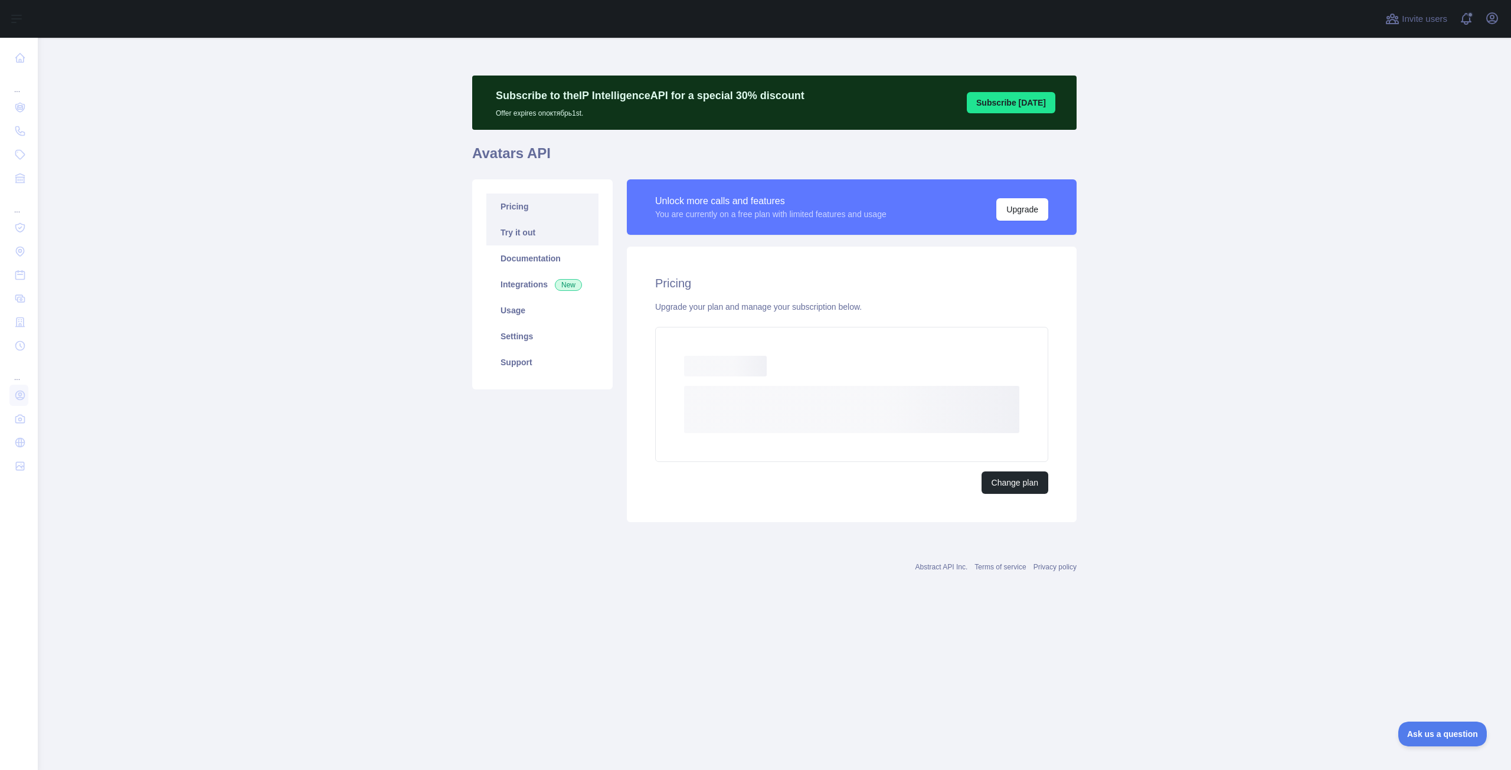
click at [513, 237] on link "Try it out" at bounding box center [542, 233] width 112 height 26
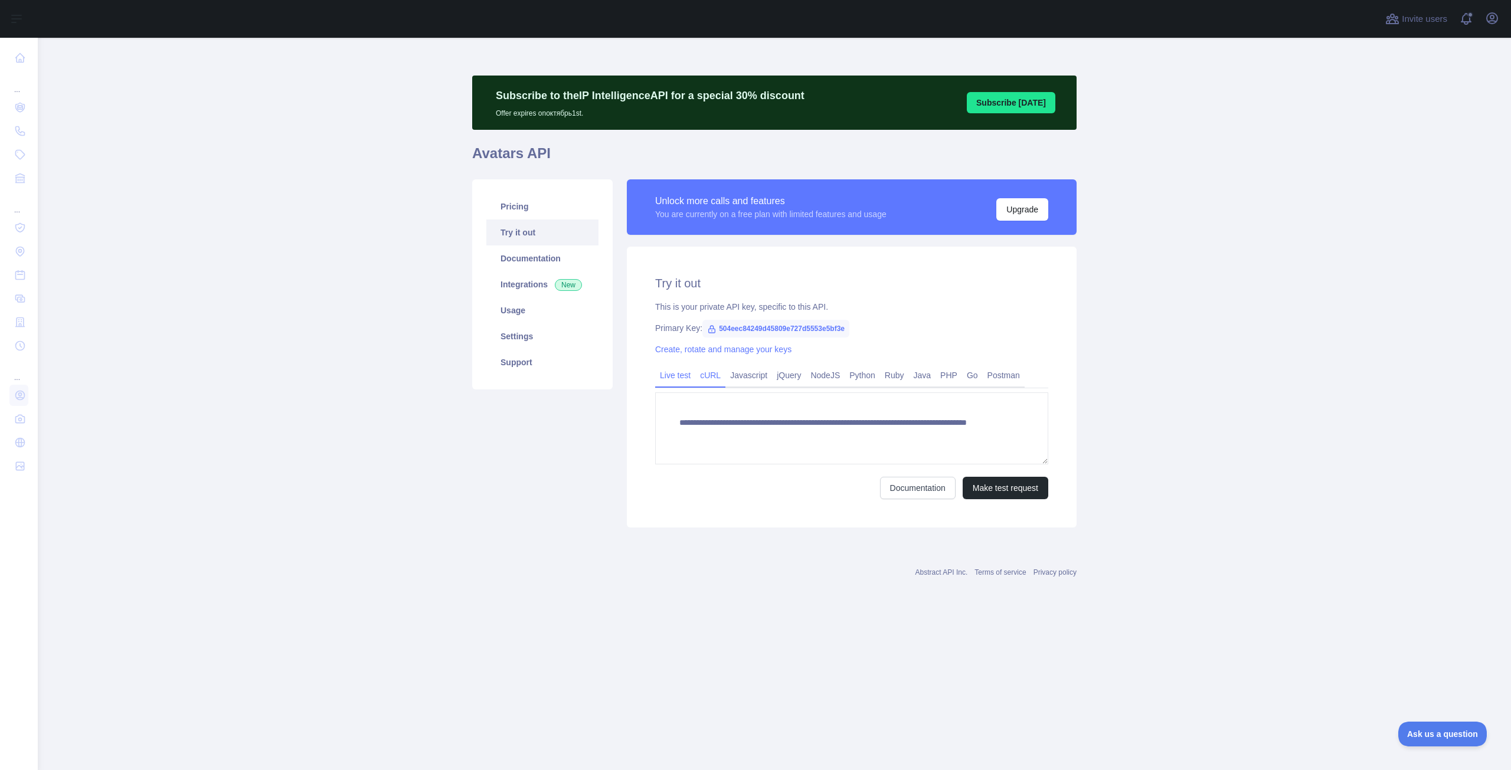
click at [717, 380] on link "cURL" at bounding box center [710, 375] width 30 height 19
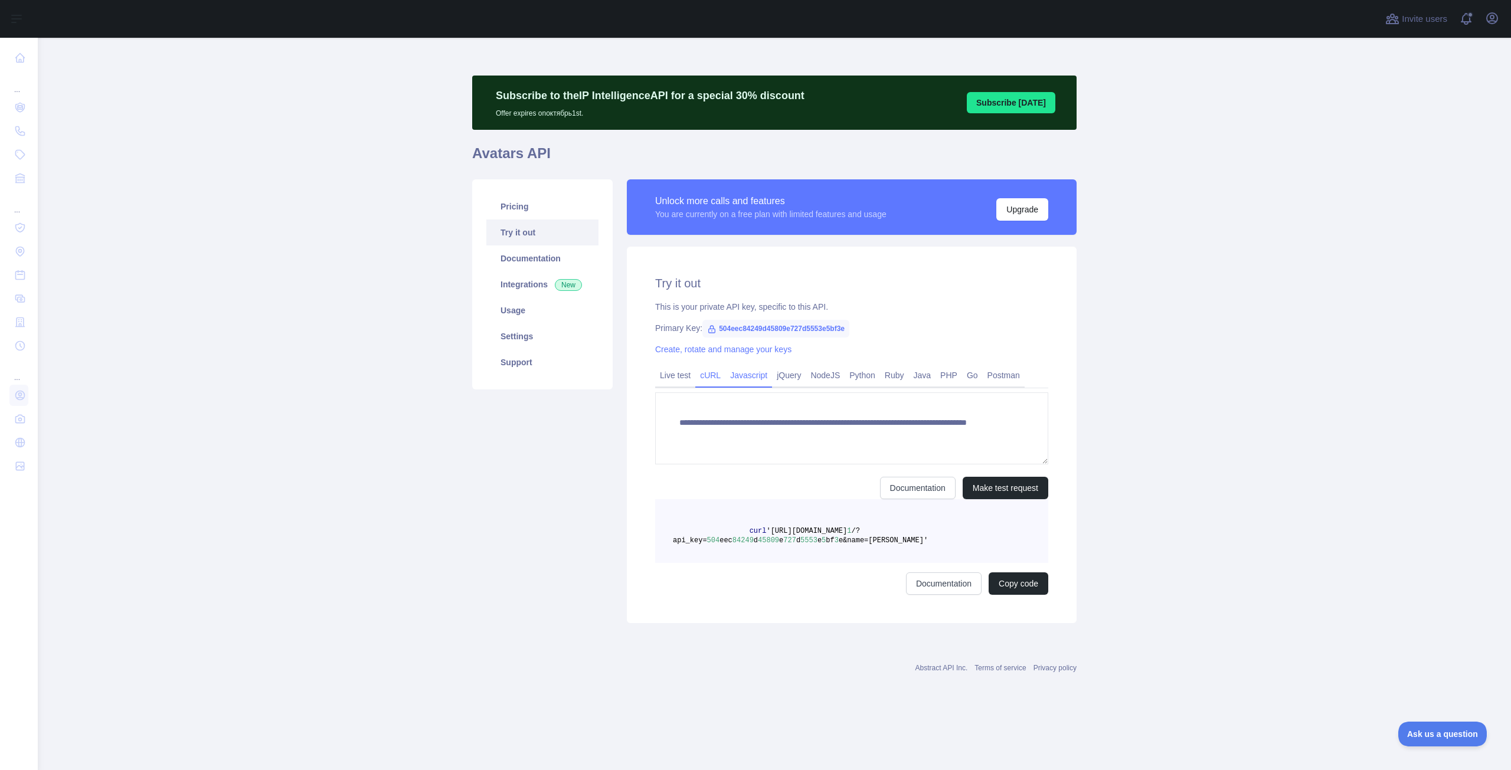
click at [751, 383] on link "Javascript" at bounding box center [748, 375] width 47 height 19
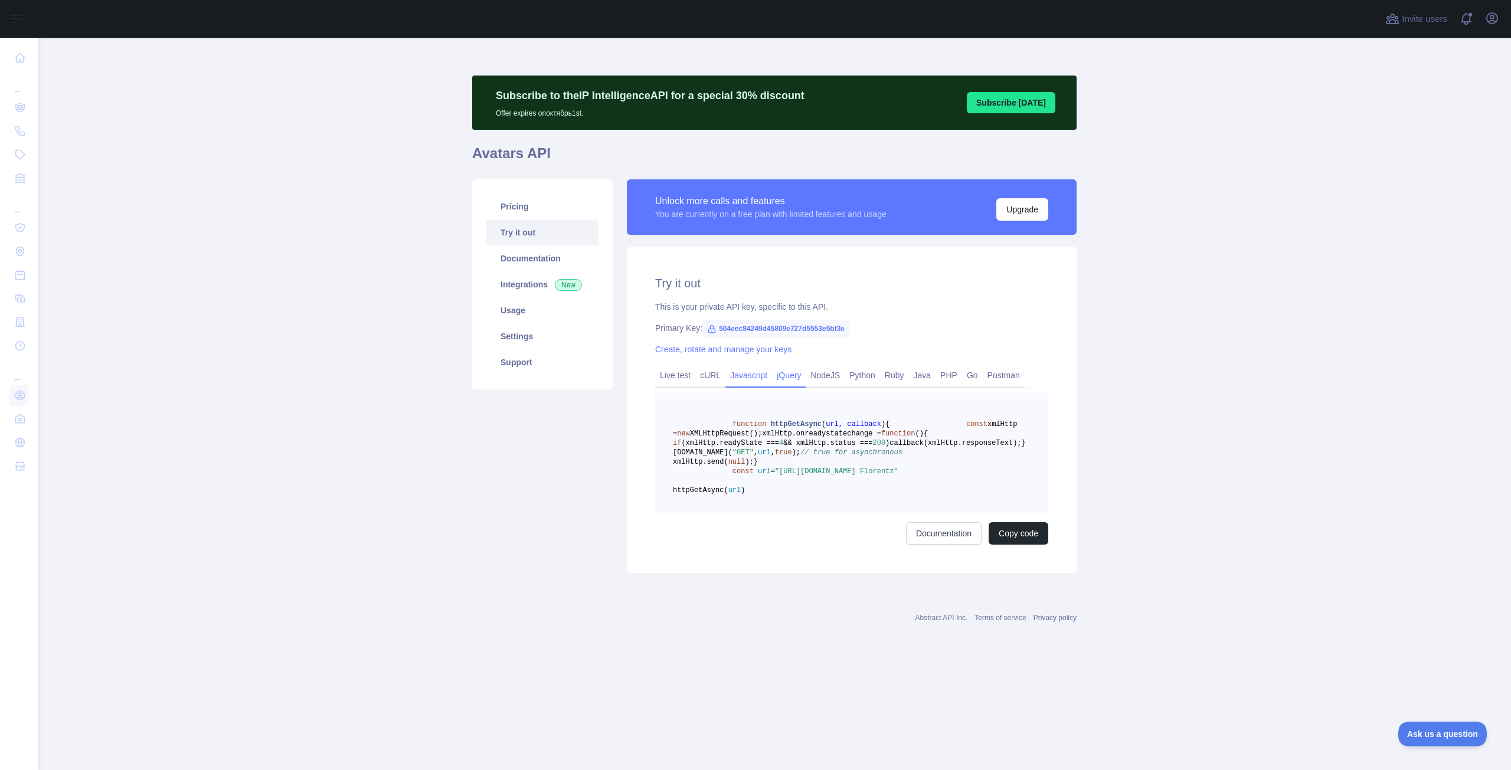
click at [797, 382] on link "jQuery" at bounding box center [789, 375] width 34 height 19
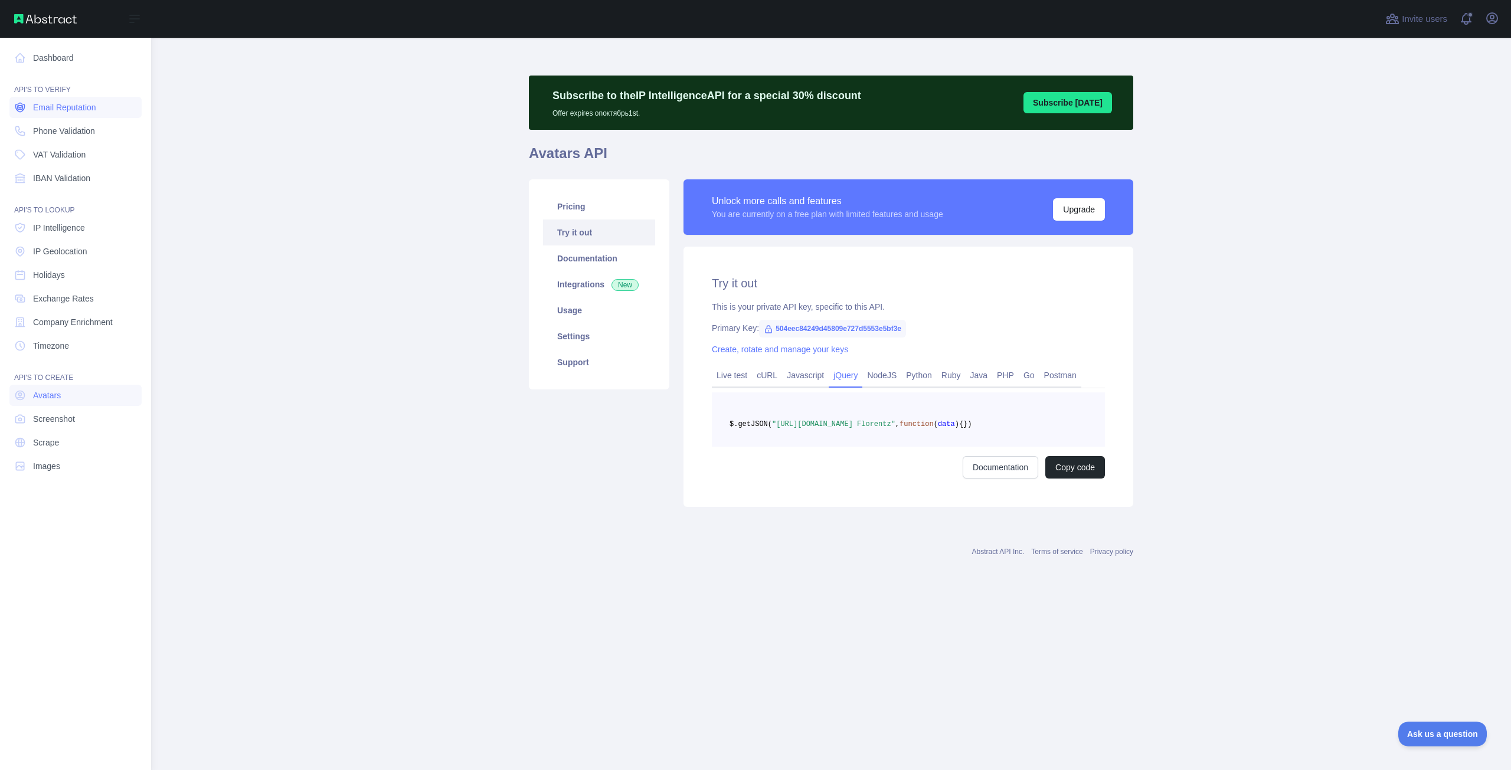
click at [61, 107] on span "Email Reputation" at bounding box center [64, 108] width 63 height 12
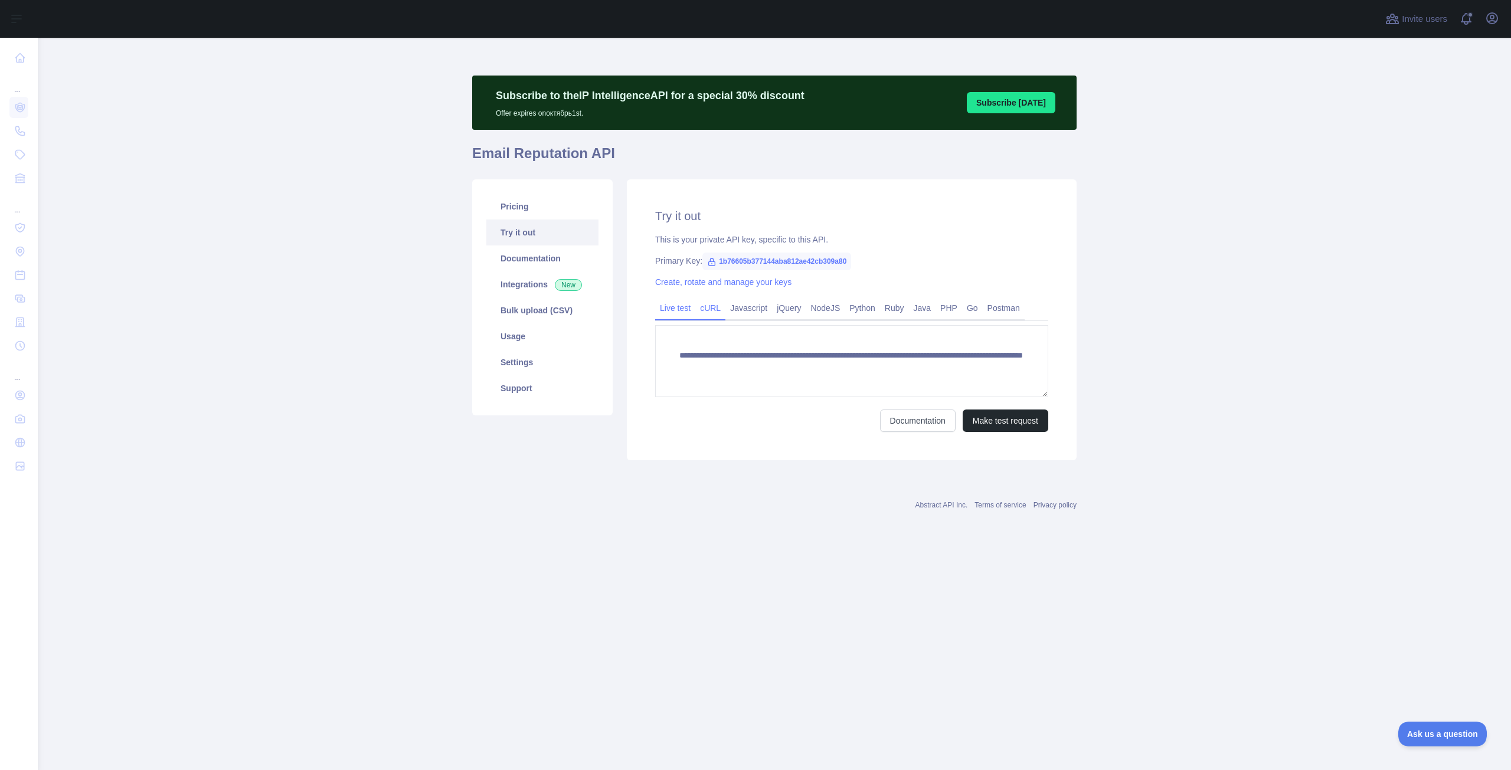
click at [711, 313] on link "cURL" at bounding box center [710, 308] width 30 height 19
click at [748, 311] on link "Javascript" at bounding box center [748, 308] width 47 height 19
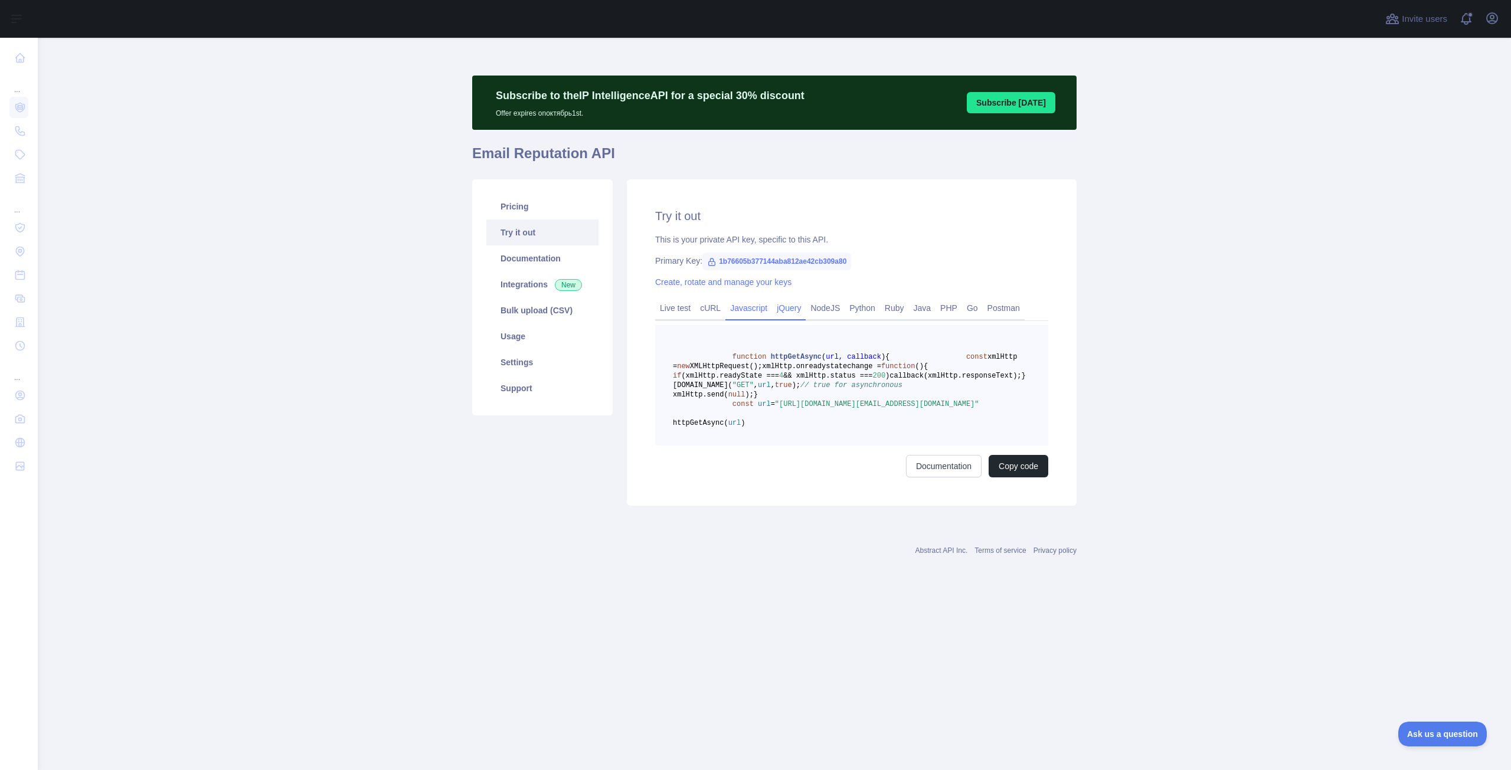
click at [794, 313] on link "jQuery" at bounding box center [789, 308] width 34 height 19
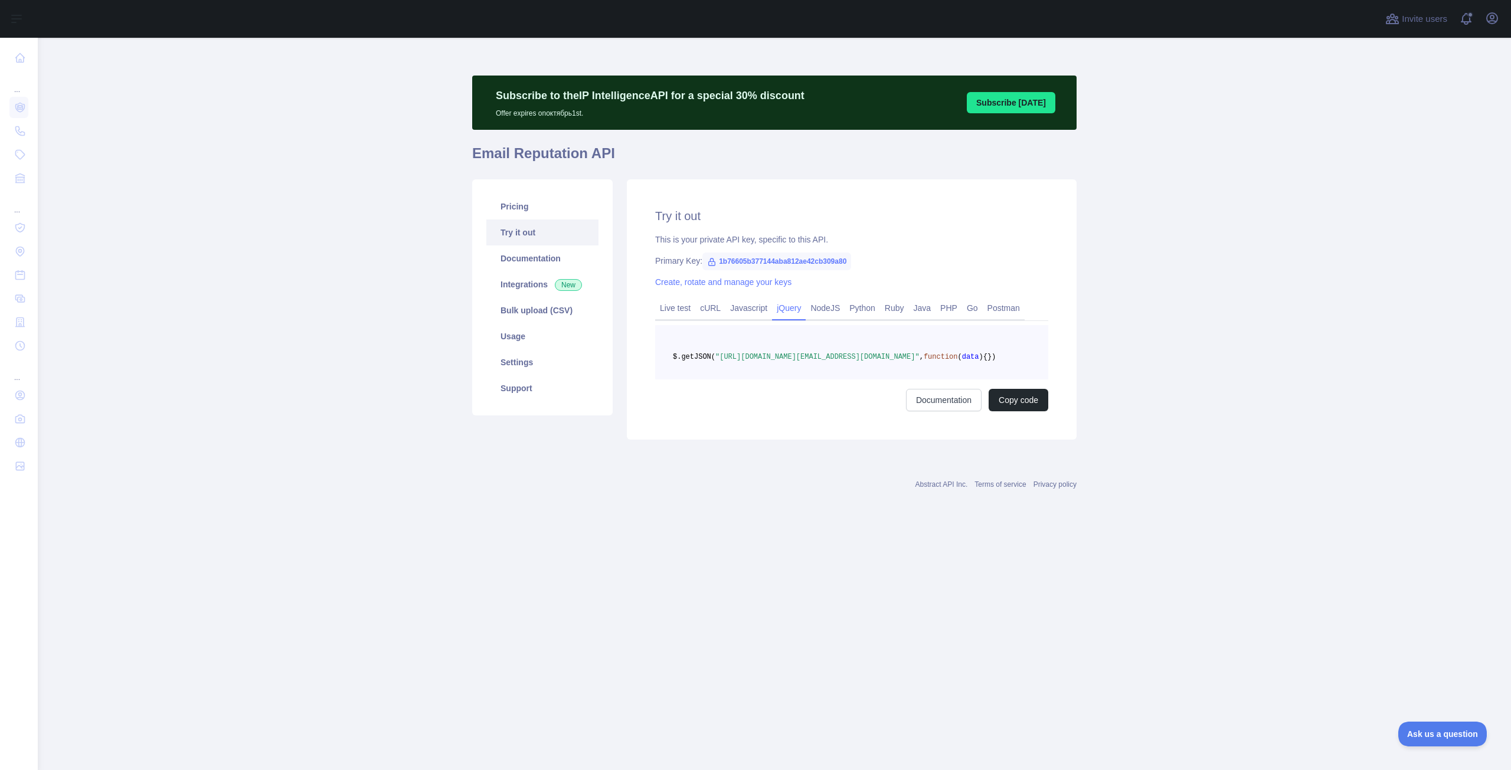
click at [883, 321] on div "Live test cURL Javascript jQuery NodeJS Python Ruby Java PHP Go Postman $.getJS…" at bounding box center [851, 354] width 393 height 114
click at [972, 317] on link "Go" at bounding box center [972, 308] width 21 height 19
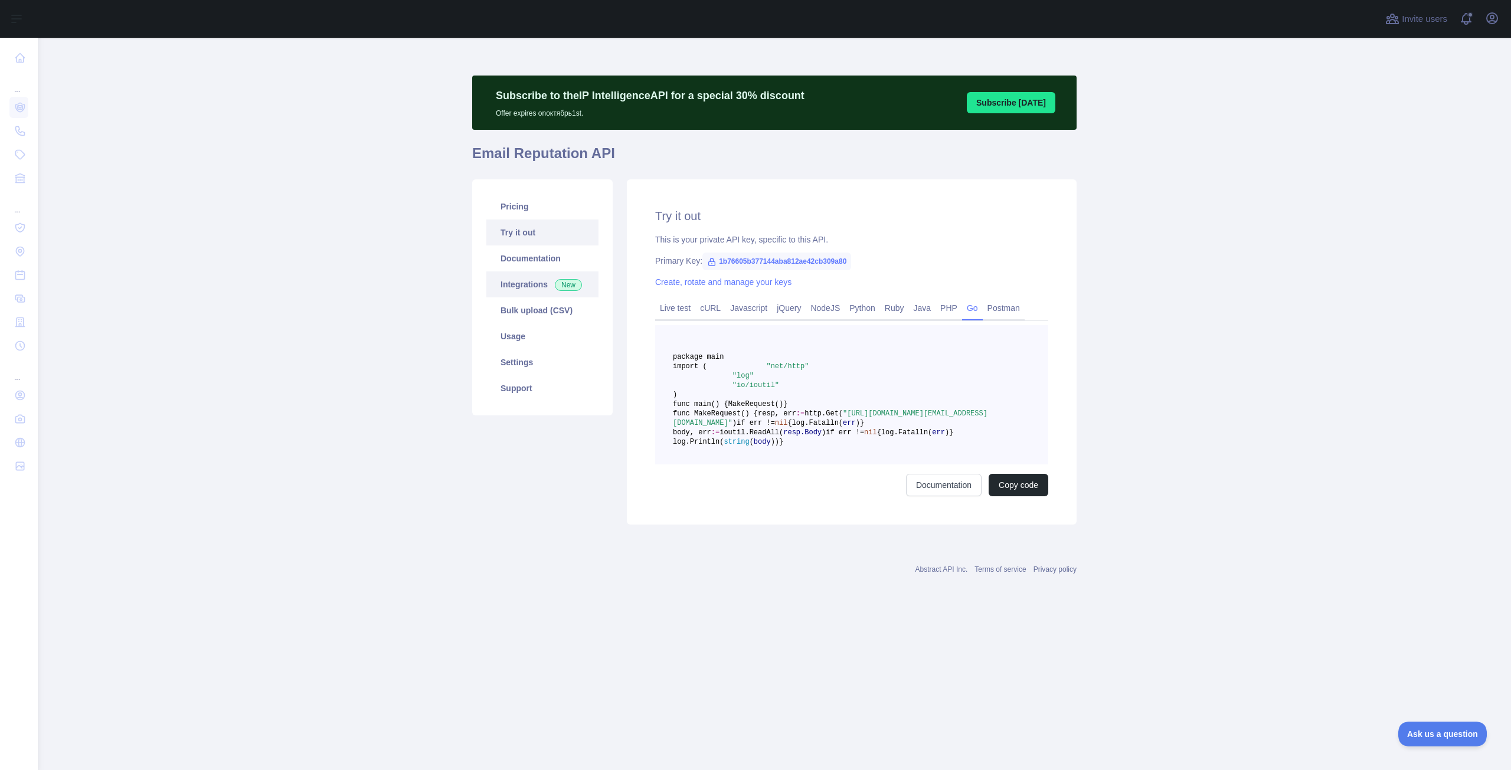
click at [542, 293] on link "Integrations New" at bounding box center [542, 285] width 112 height 26
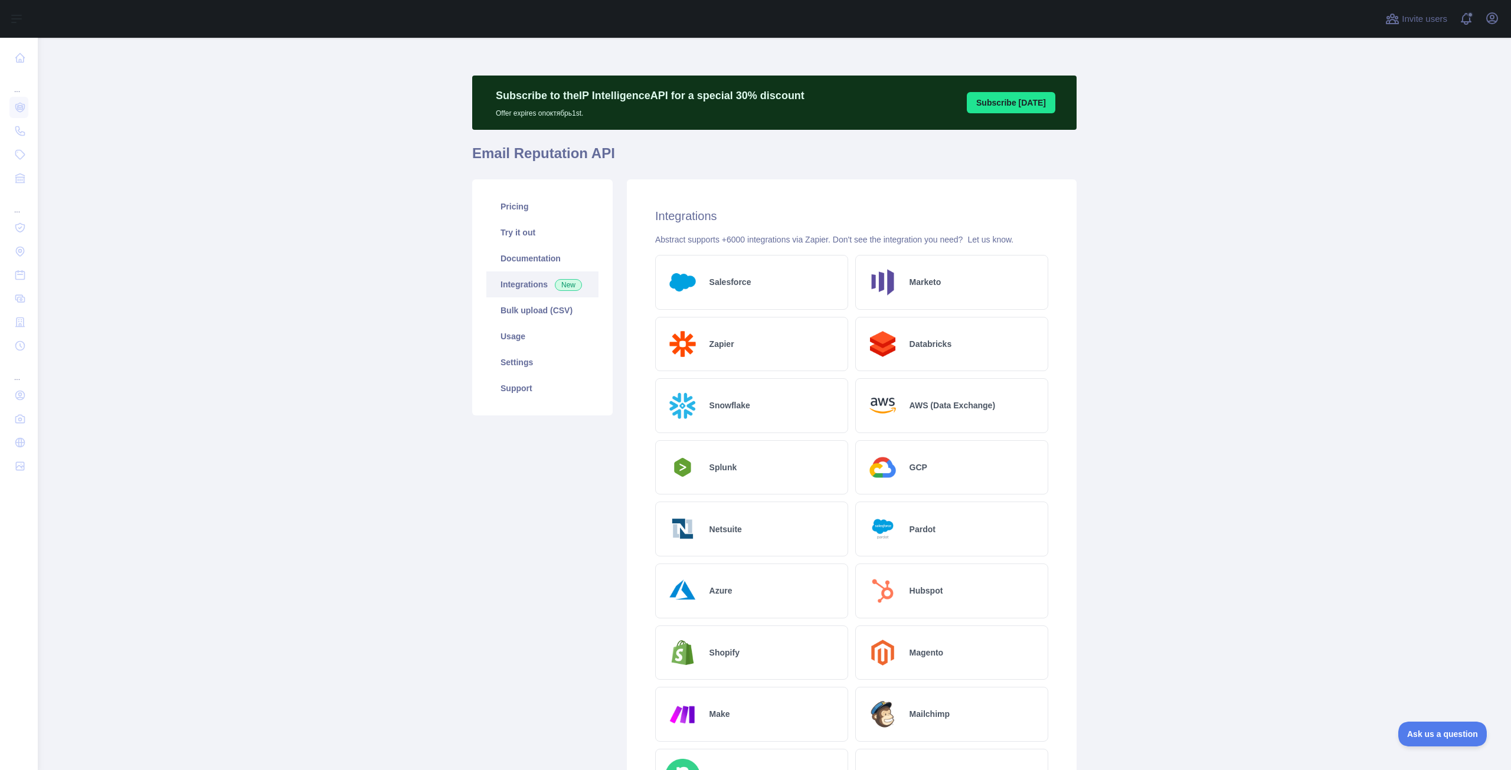
click at [528, 275] on link "Integrations New" at bounding box center [542, 285] width 112 height 26
